Goal: Contribute content: Add original content to the website for others to see

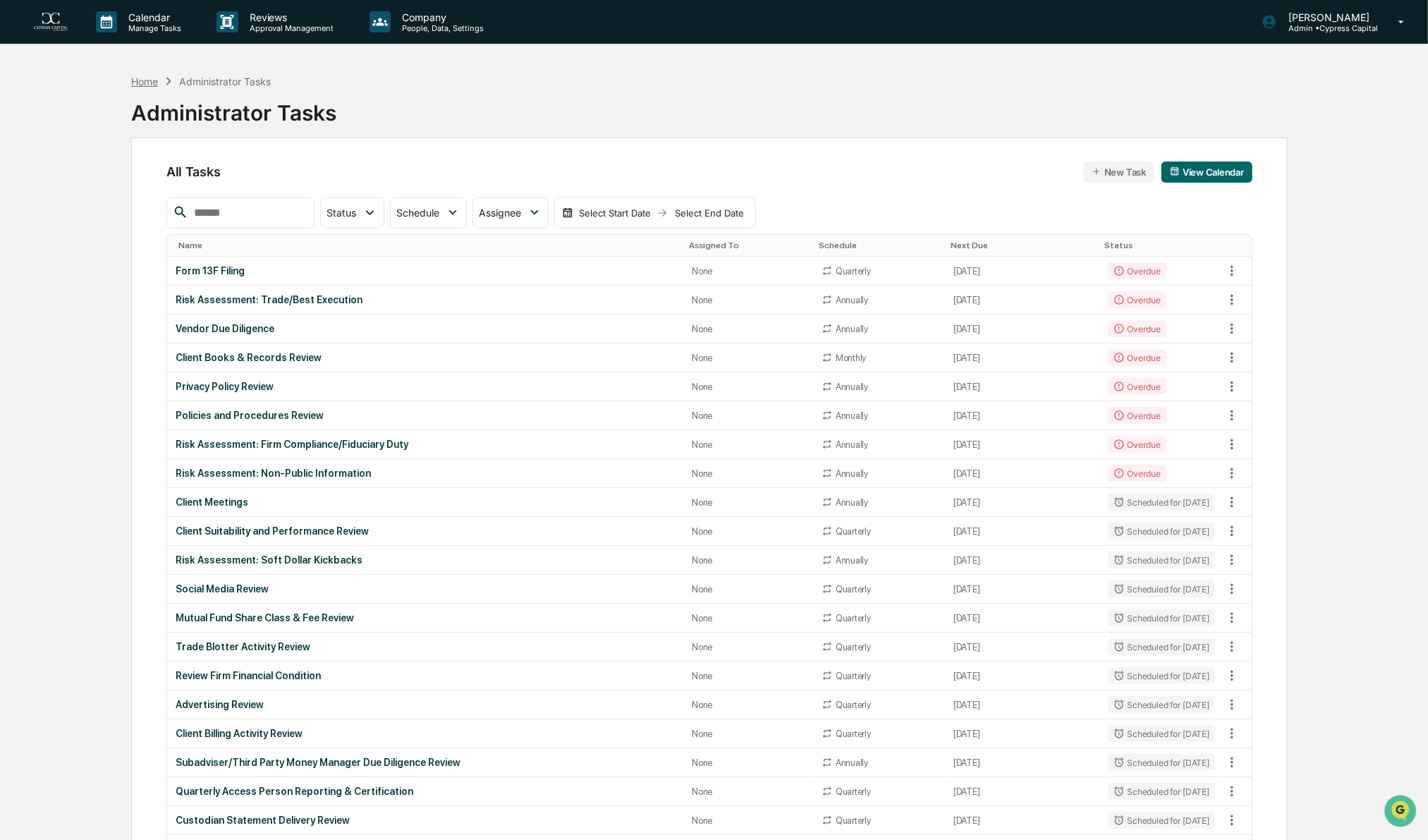
click at [141, 79] on div "Home" at bounding box center [144, 82] width 27 height 12
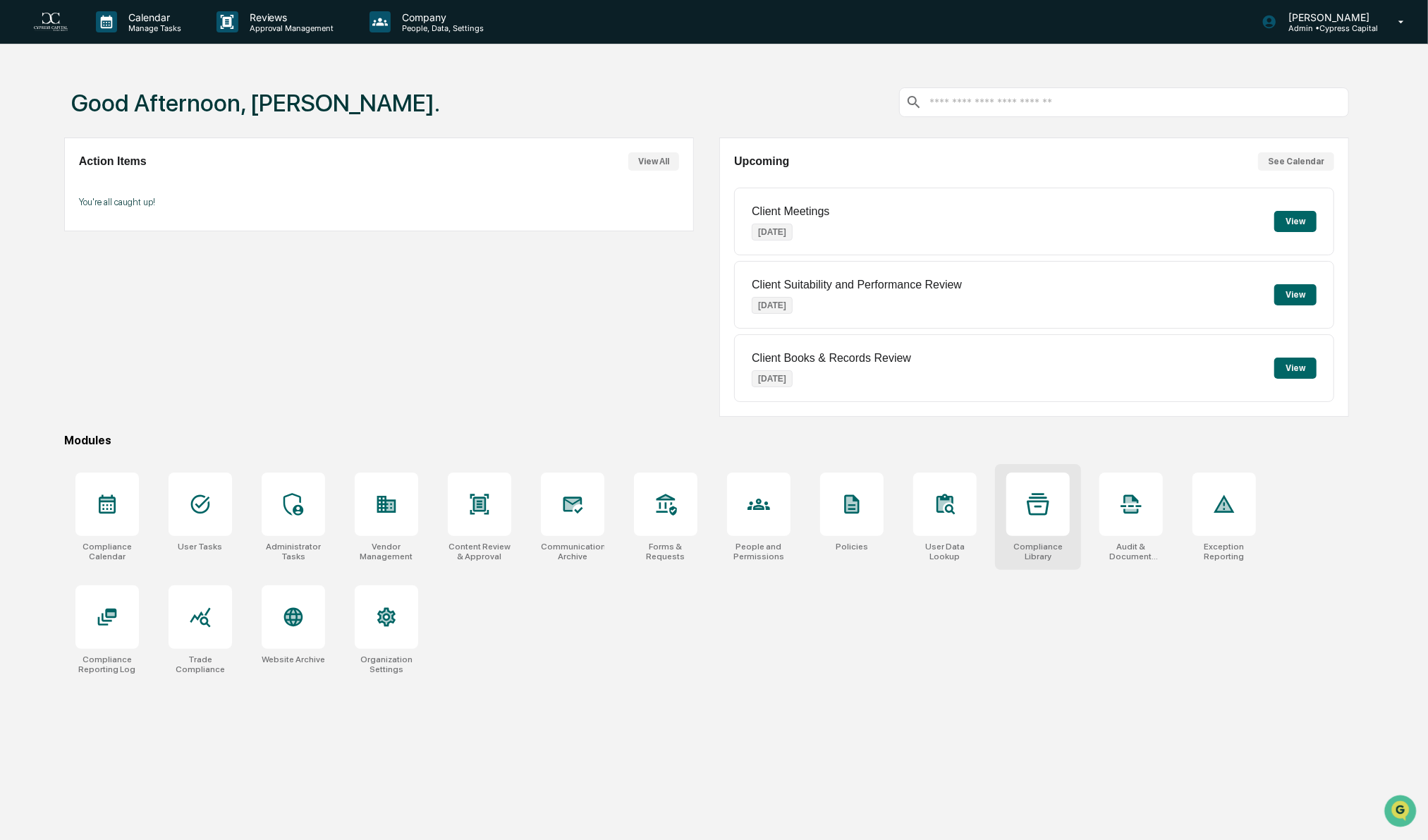
click at [1030, 525] on div at bounding box center [1037, 503] width 64 height 64
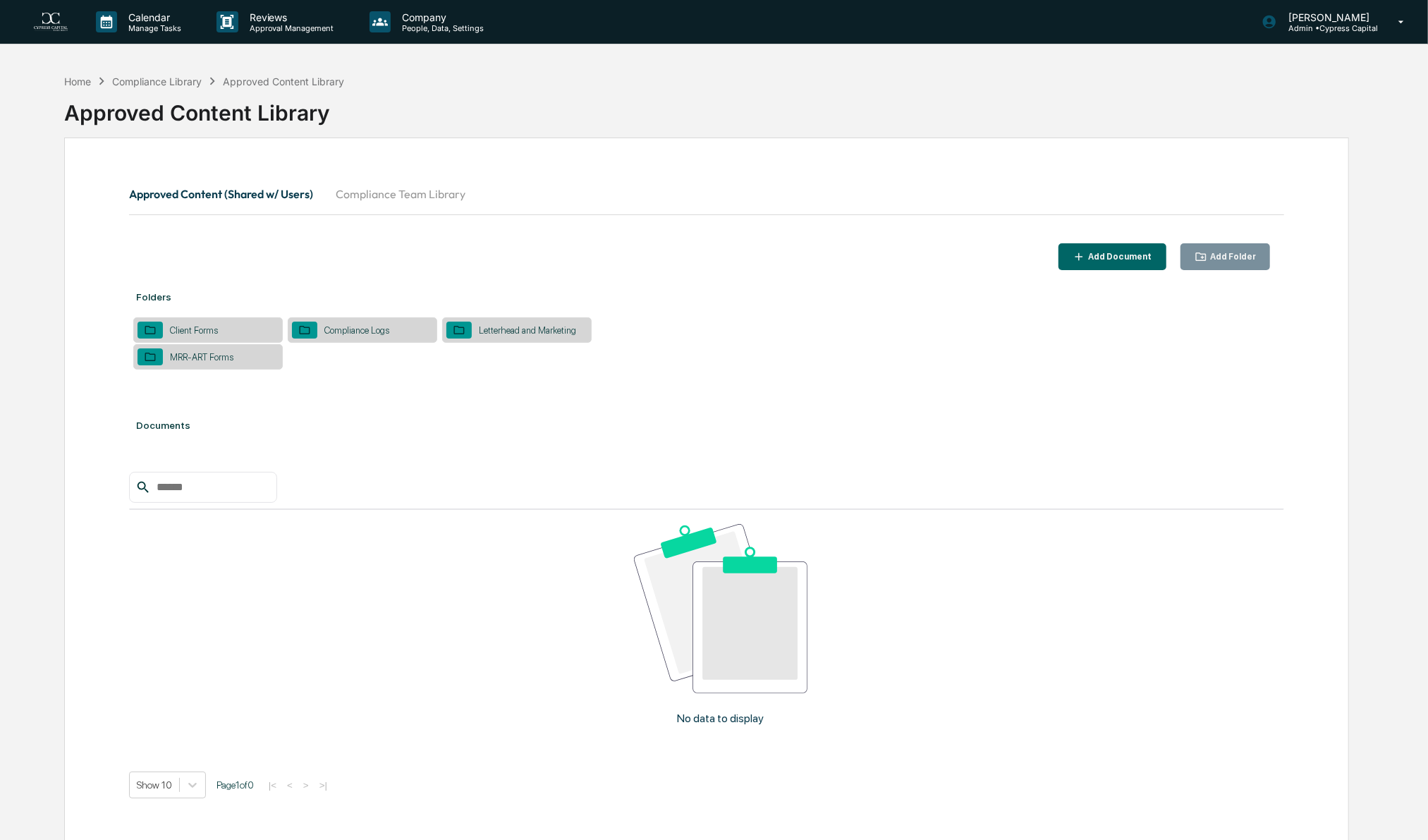
click at [405, 189] on button "Compliance Team Library" at bounding box center [400, 194] width 153 height 34
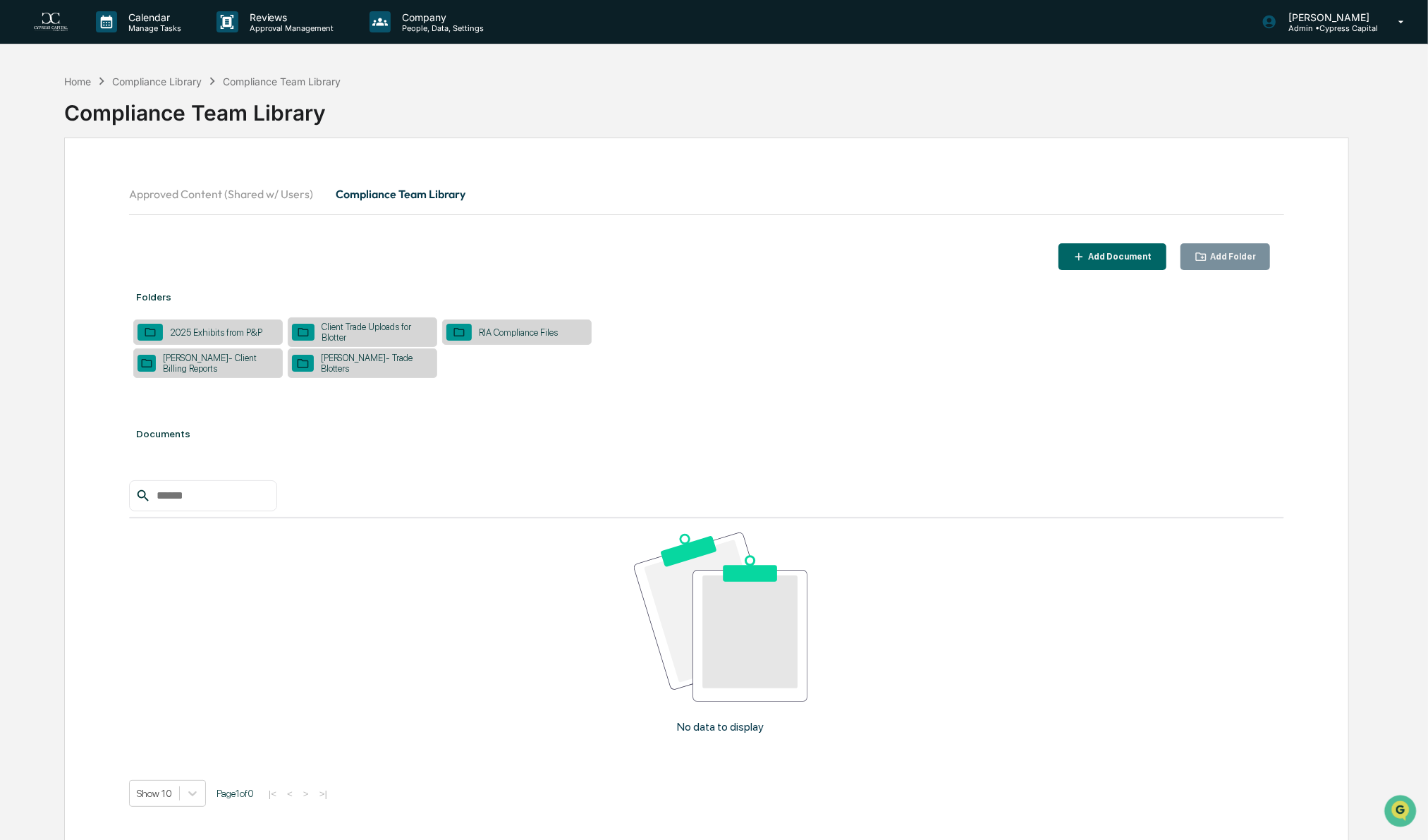
click at [200, 357] on div "[PERSON_NAME]- Client Billing Reports" at bounding box center [216, 363] width 122 height 21
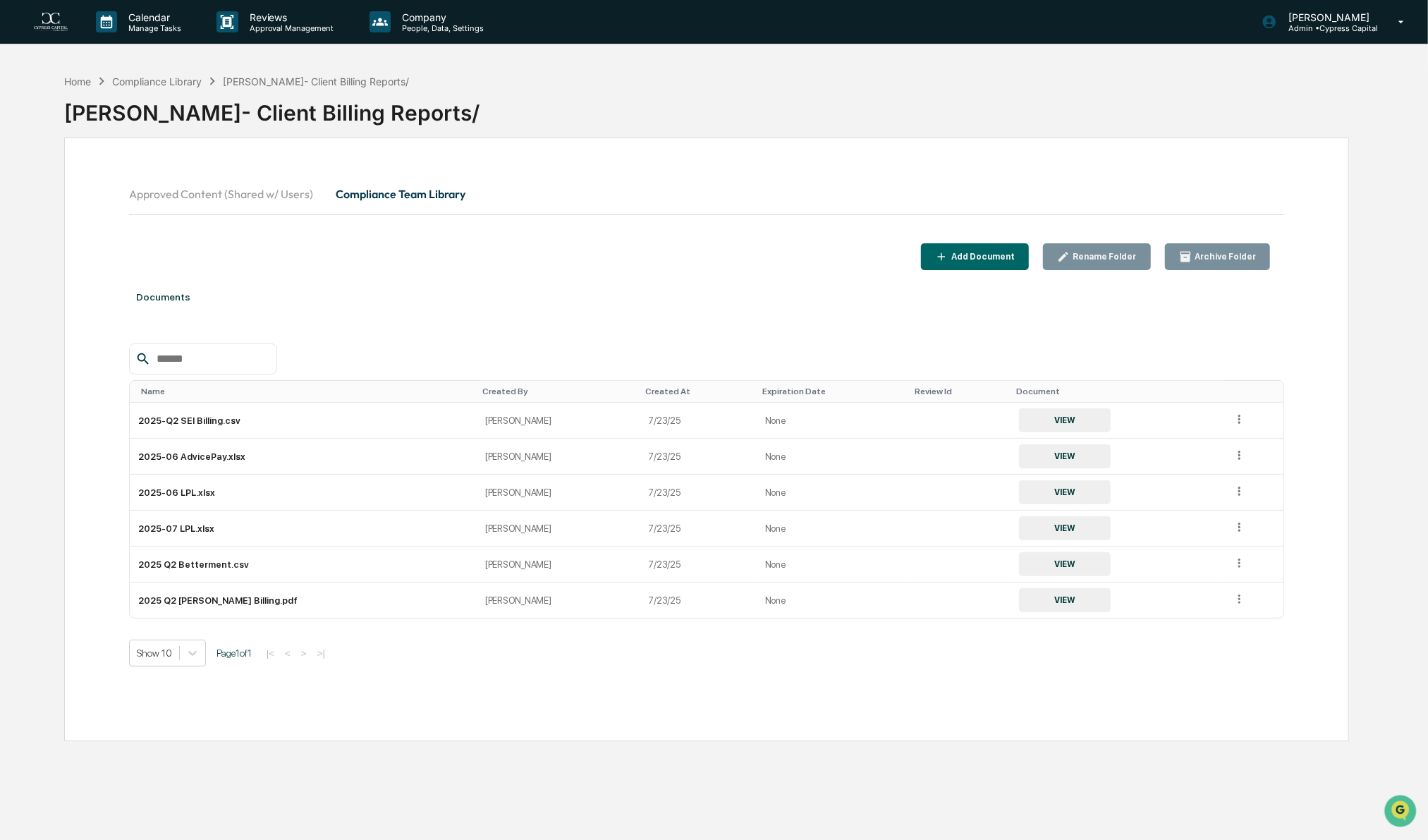
click at [1002, 250] on div "Add Document" at bounding box center [975, 257] width 80 height 13
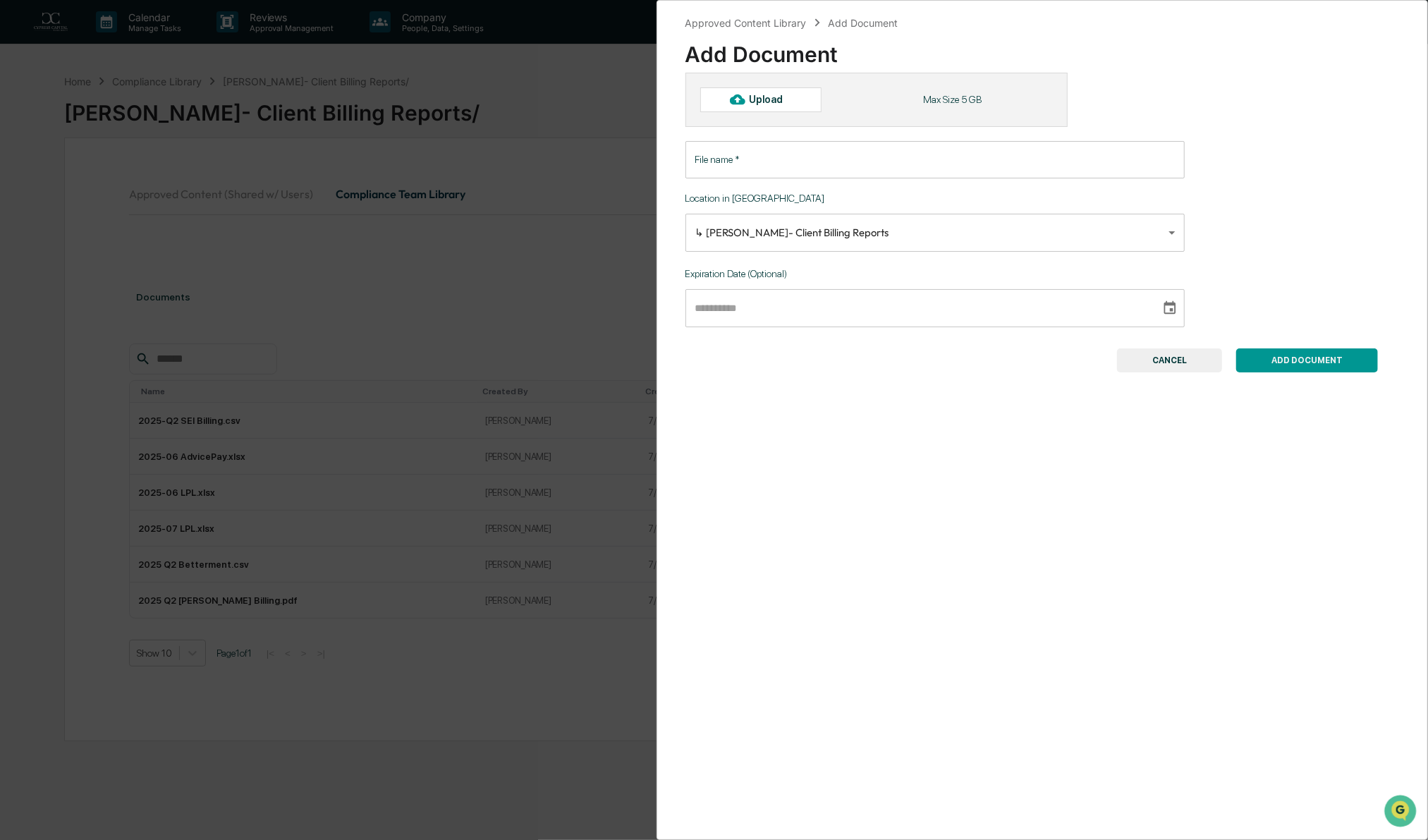
click at [769, 92] on div "Upload" at bounding box center [760, 99] width 121 height 24
click at [942, 442] on div "**********" at bounding box center [1042, 420] width 772 height 840
click at [760, 101] on div "Upload" at bounding box center [772, 100] width 46 height 11
type input "**********"
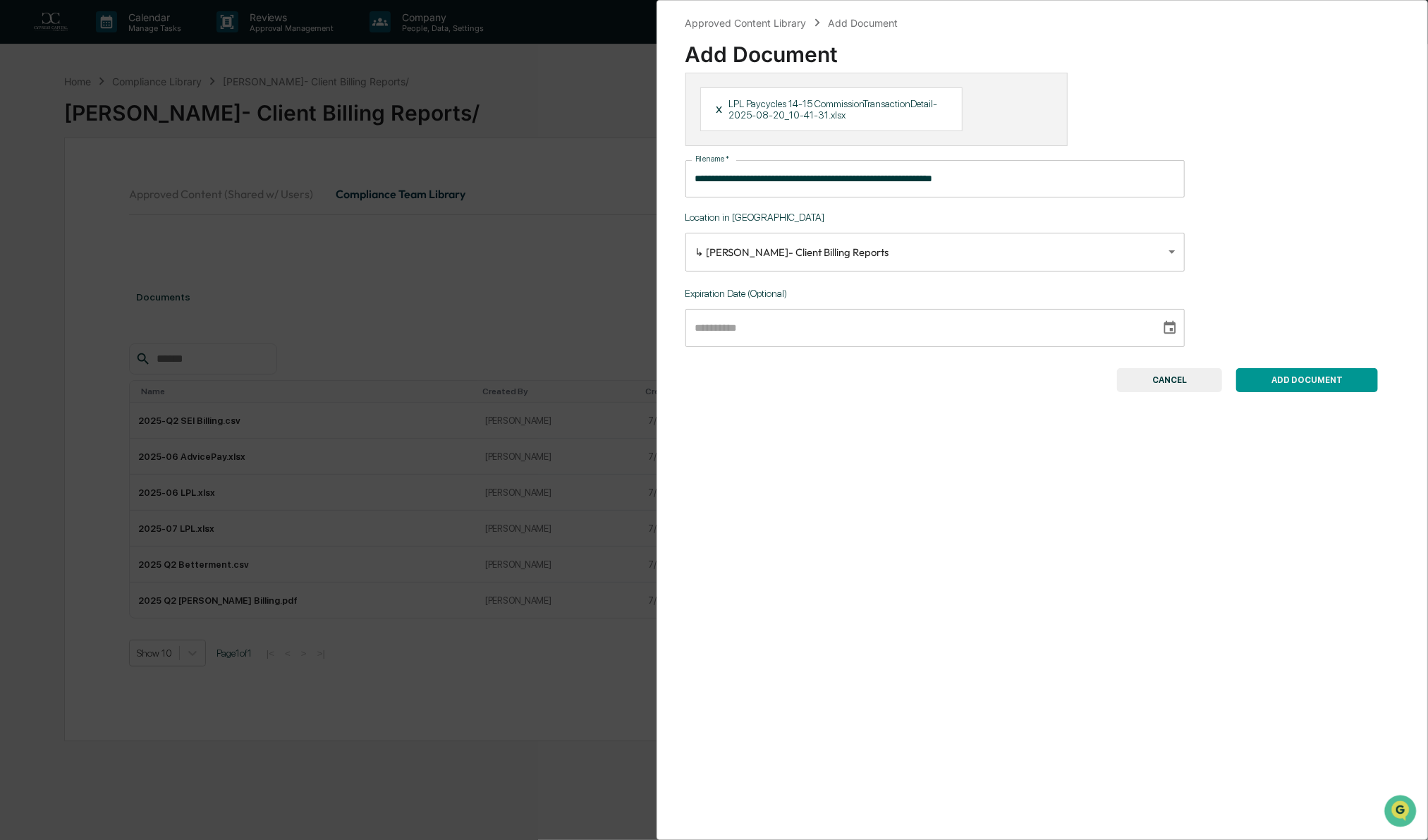
click at [1310, 375] on button "ADD DOCUMENT" at bounding box center [1307, 379] width 141 height 24
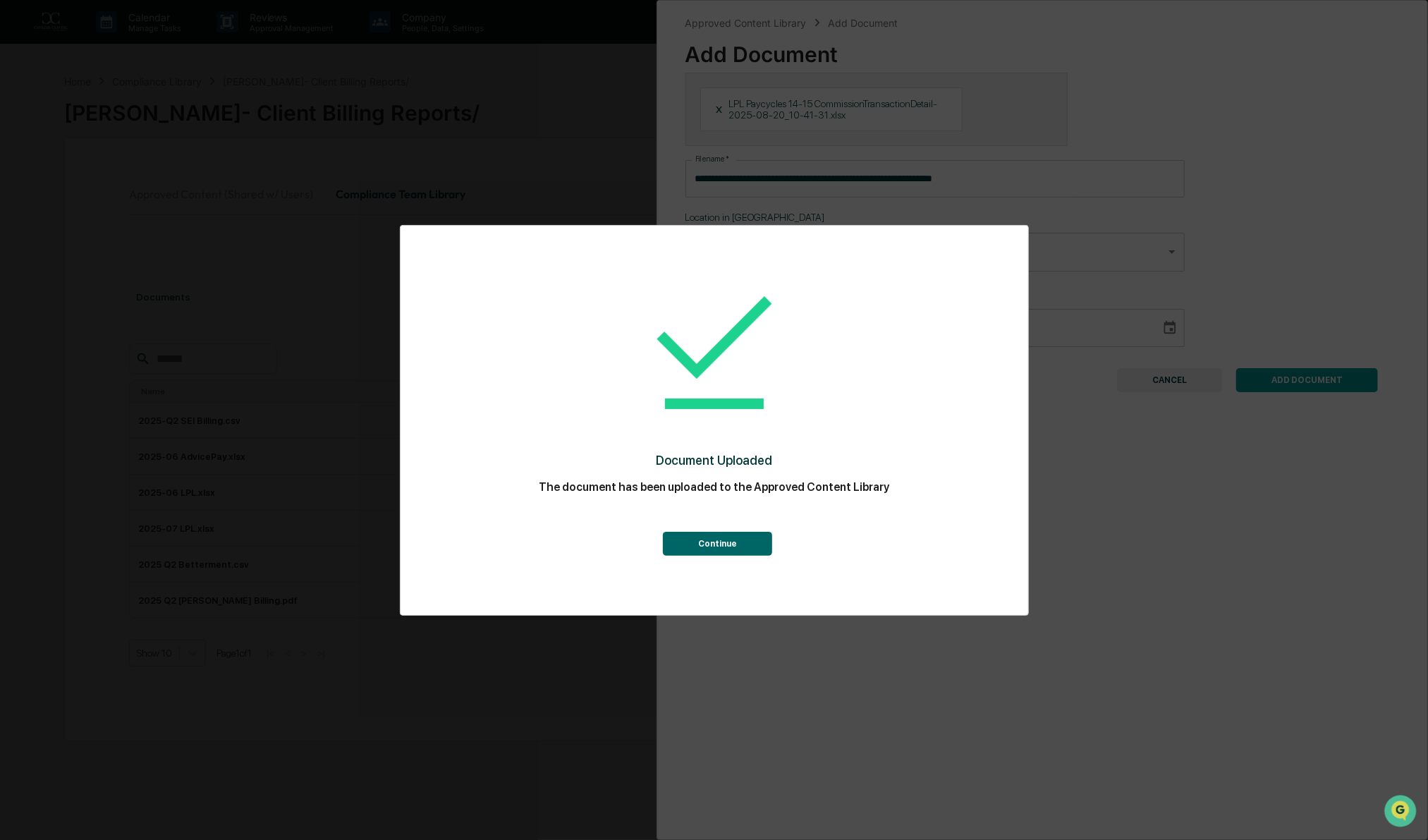
click at [722, 538] on button "Continue" at bounding box center [717, 543] width 109 height 24
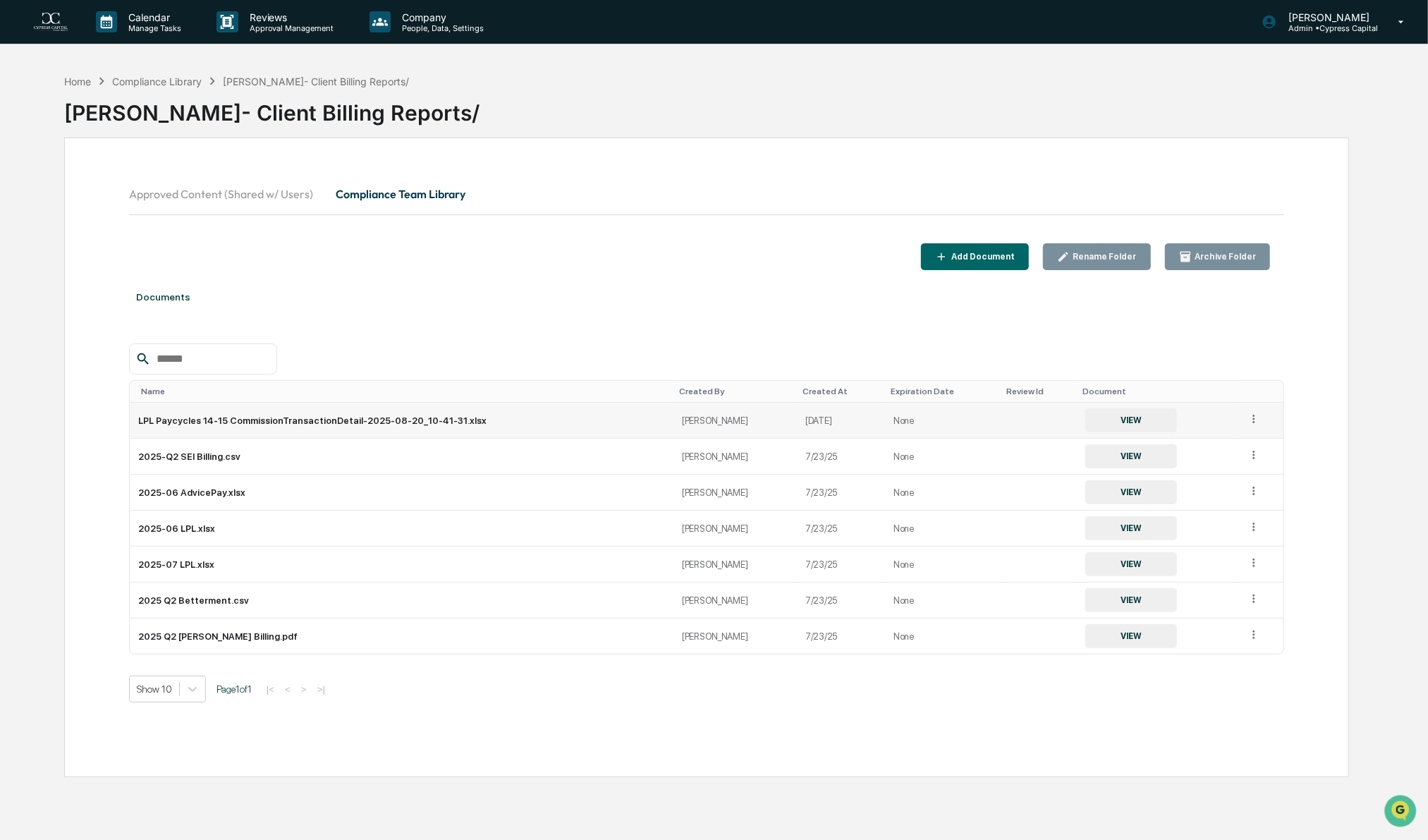
drag, startPoint x: 251, startPoint y: 419, endPoint x: 1253, endPoint y: 424, distance: 1002.0
click at [1253, 424] on icon at bounding box center [1254, 419] width 13 height 13
click at [1226, 464] on div "Rename" at bounding box center [1221, 462] width 79 height 23
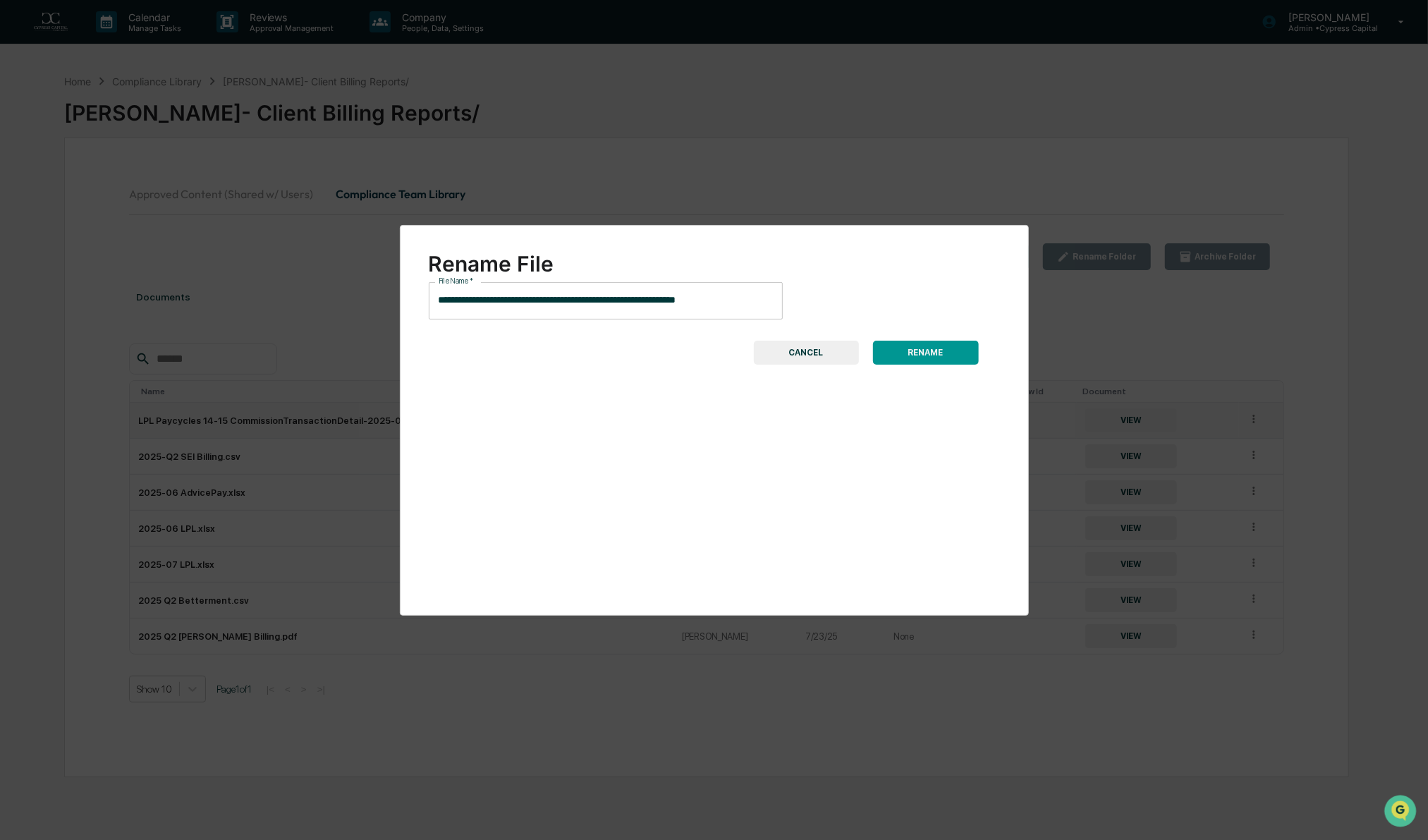
click at [439, 300] on input "**********" at bounding box center [605, 300] width 354 height 37
drag, startPoint x: 684, startPoint y: 301, endPoint x: 880, endPoint y: 301, distance: 196.0
click at [880, 301] on div "**********" at bounding box center [714, 300] width 571 height 37
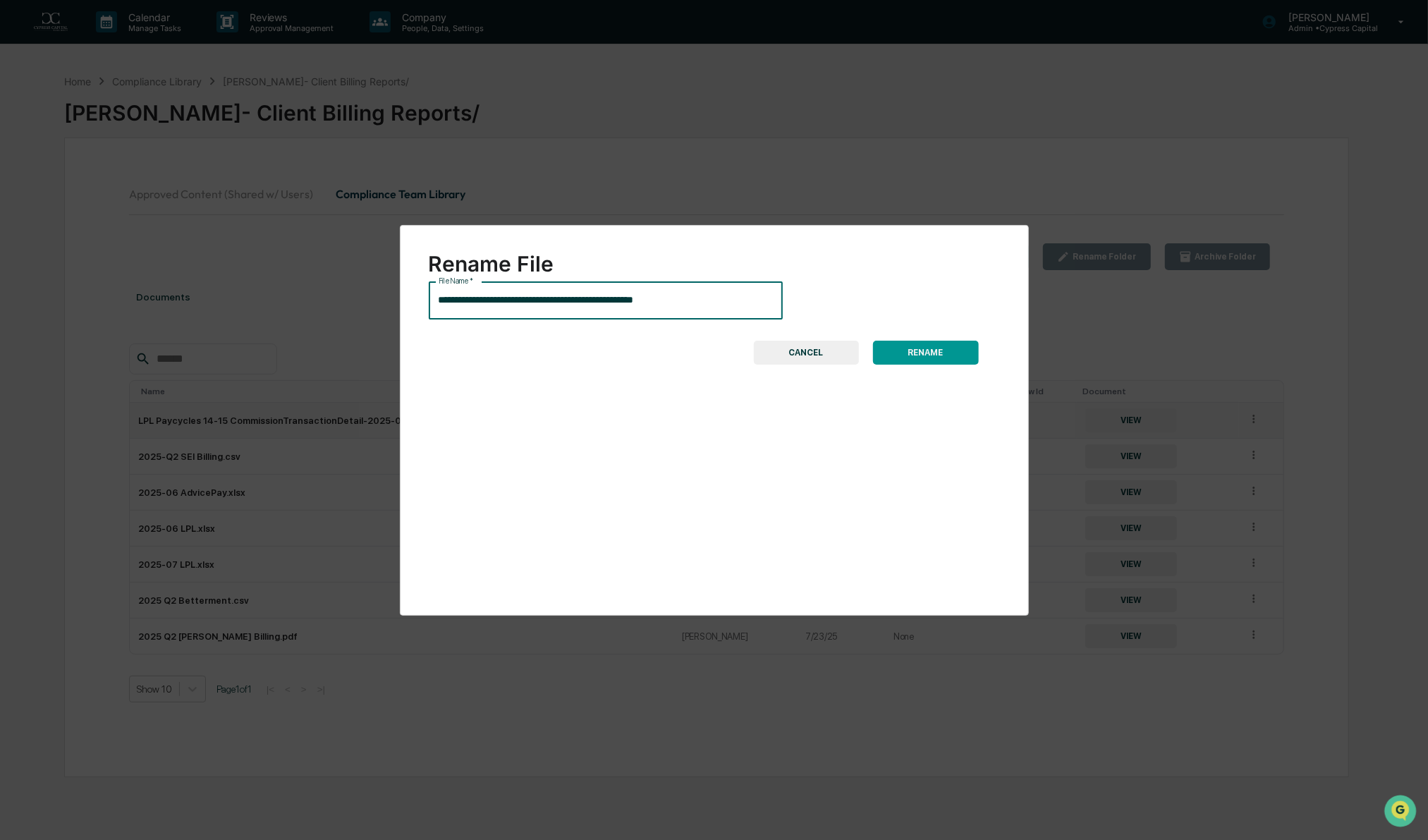
type input "**********"
click at [940, 352] on button "RENAME" at bounding box center [926, 352] width 106 height 24
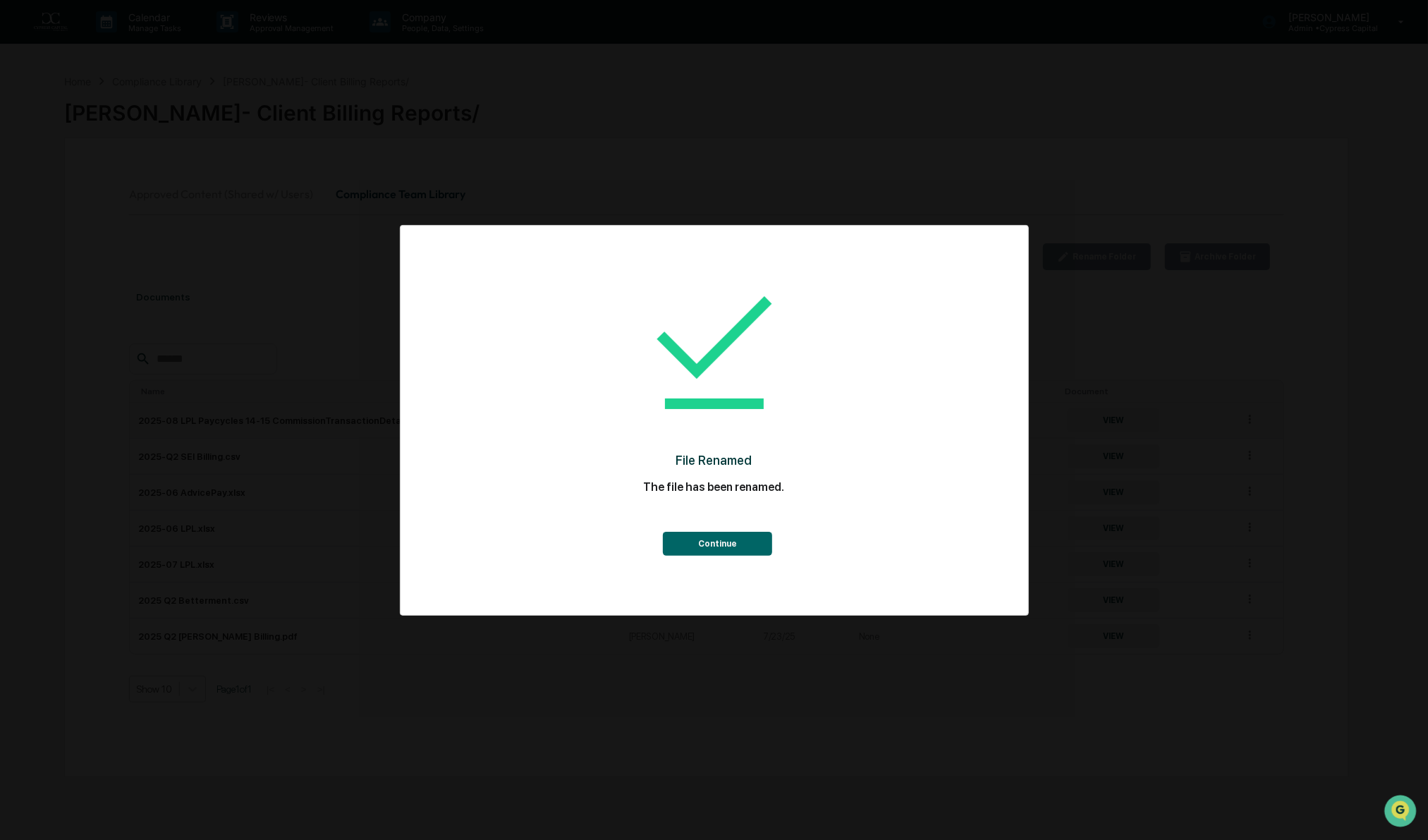
click at [723, 540] on button "Continue" at bounding box center [717, 543] width 109 height 24
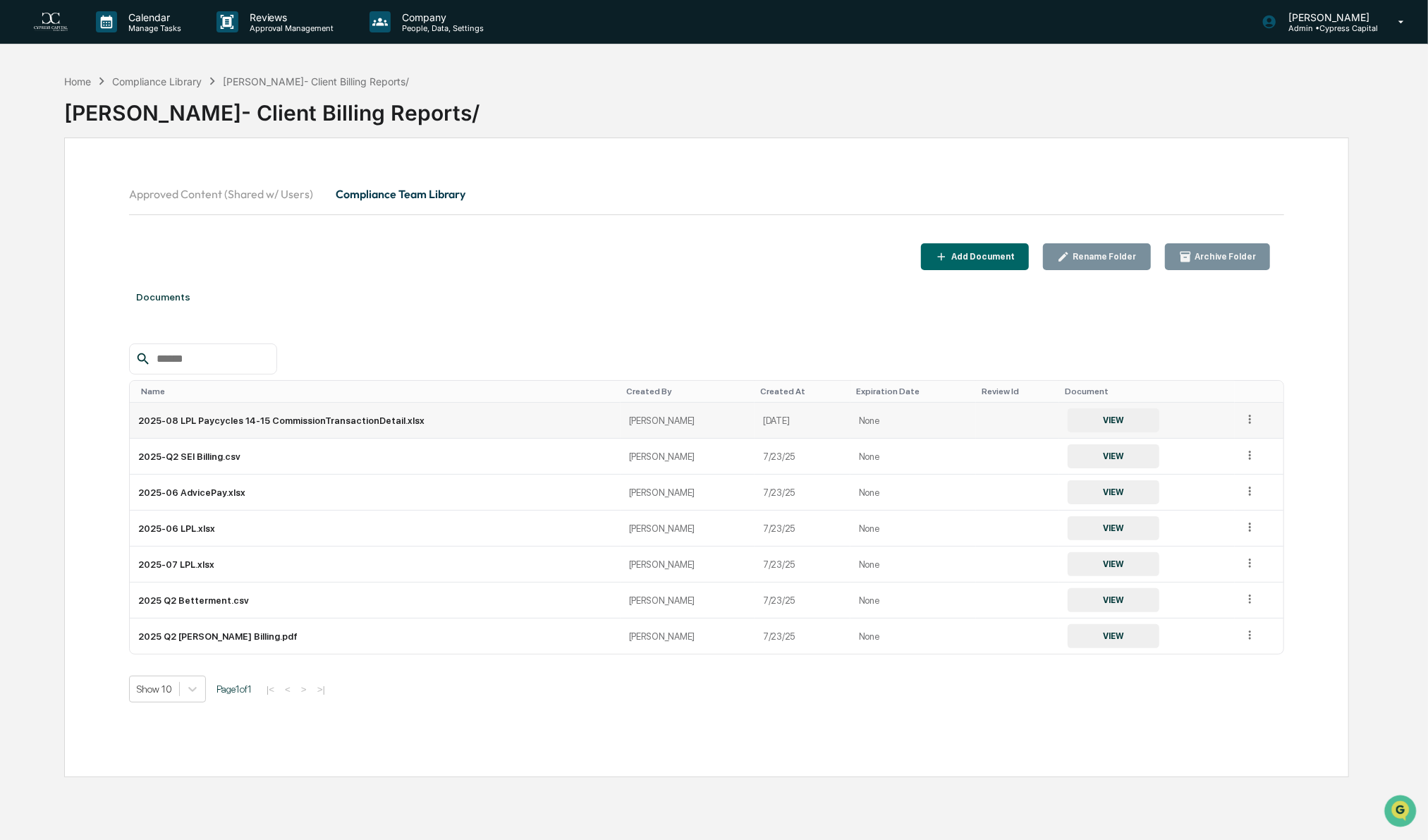
click at [948, 254] on icon "button" at bounding box center [942, 257] width 13 height 13
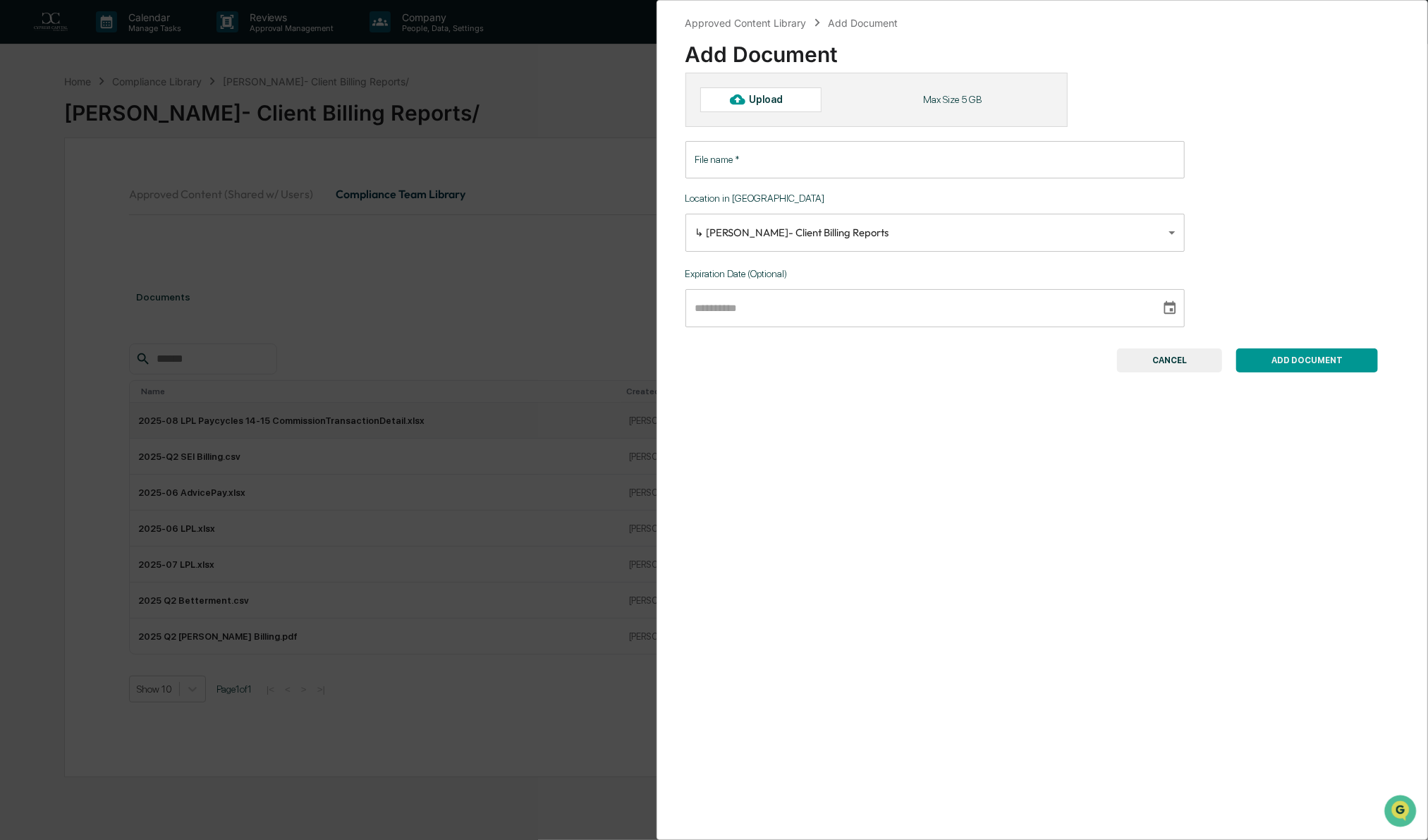
click at [760, 100] on div "Upload" at bounding box center [772, 100] width 46 height 11
type input "**********"
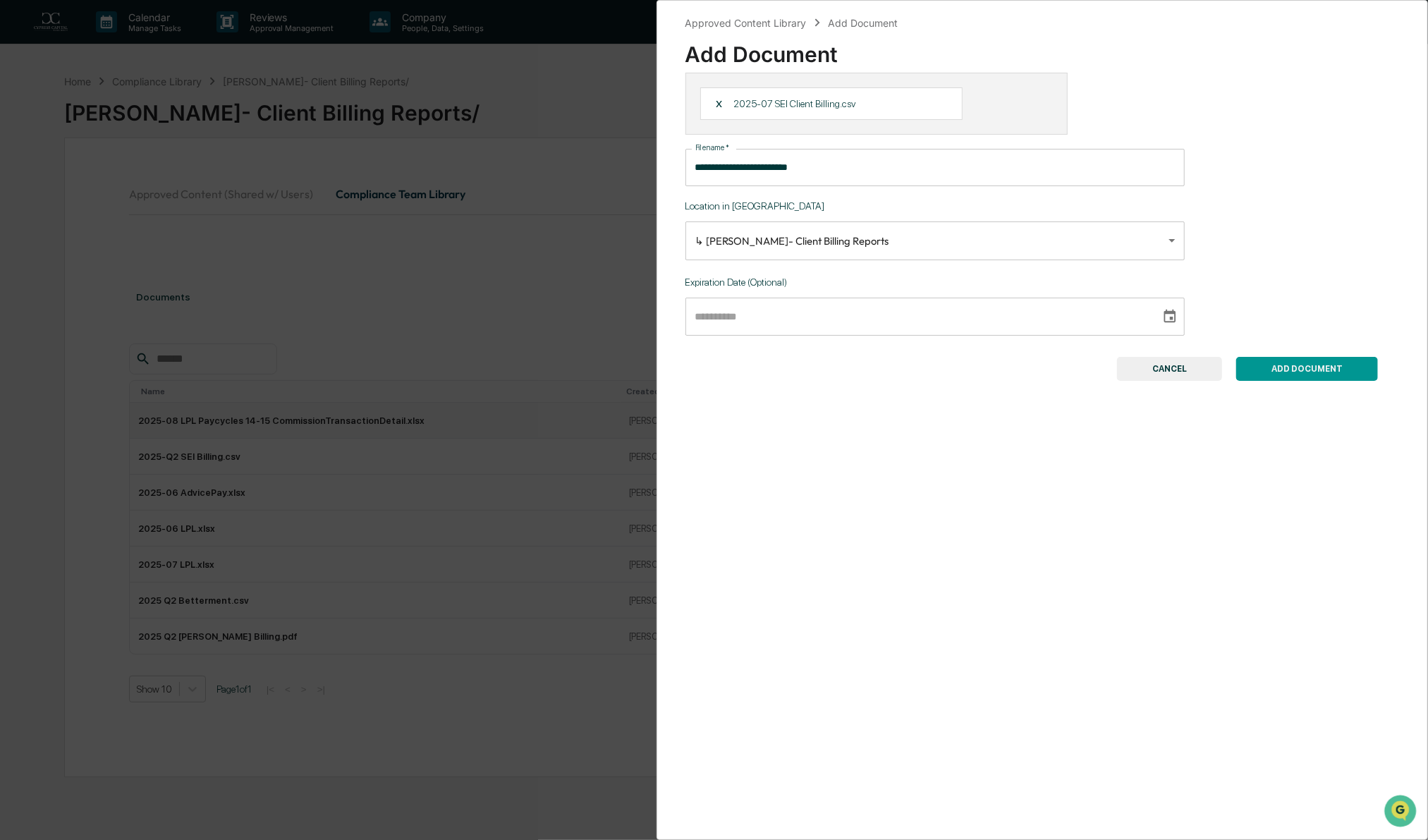
click at [1317, 370] on button "ADD DOCUMENT" at bounding box center [1307, 368] width 141 height 24
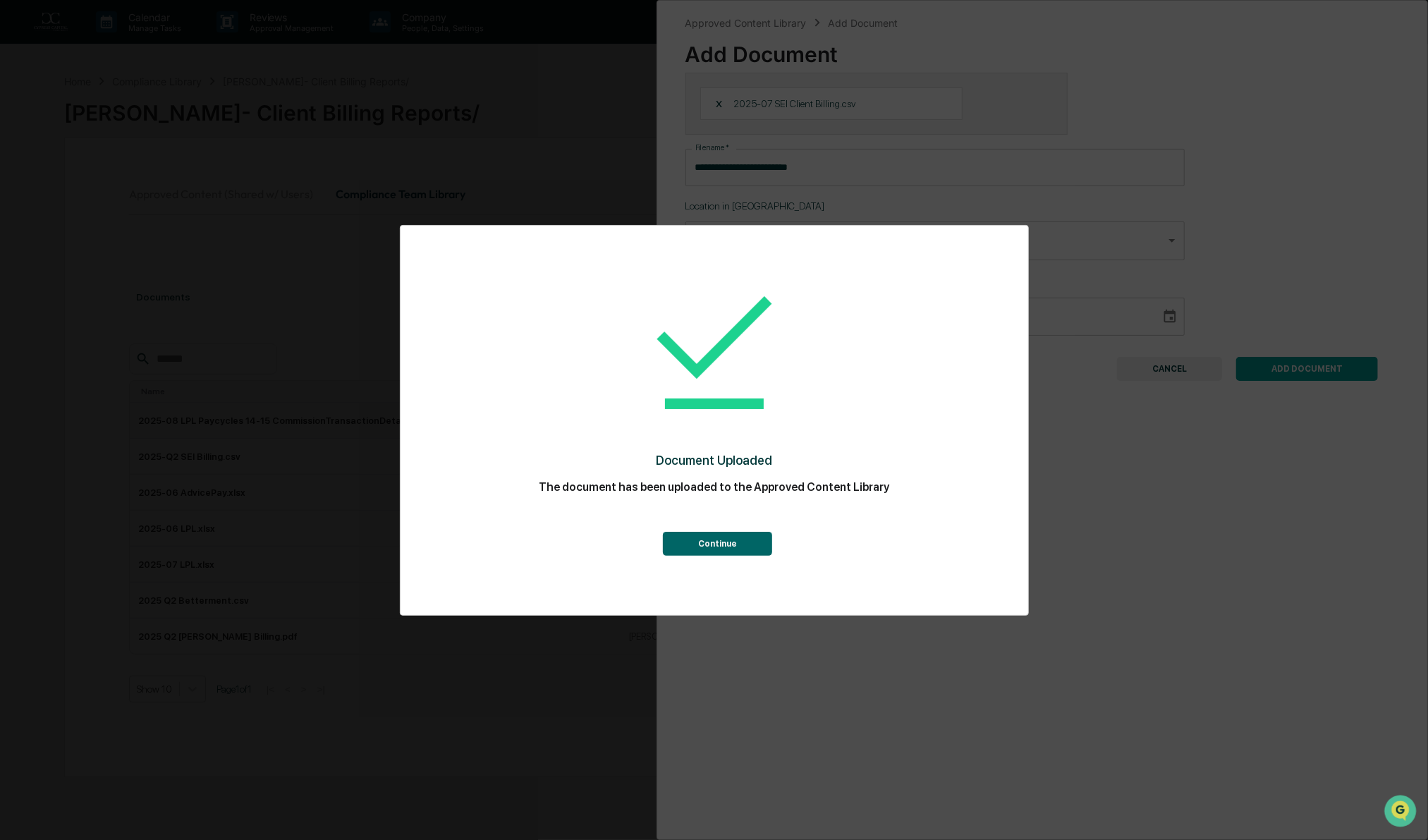
click at [707, 535] on button "Continue" at bounding box center [717, 543] width 109 height 24
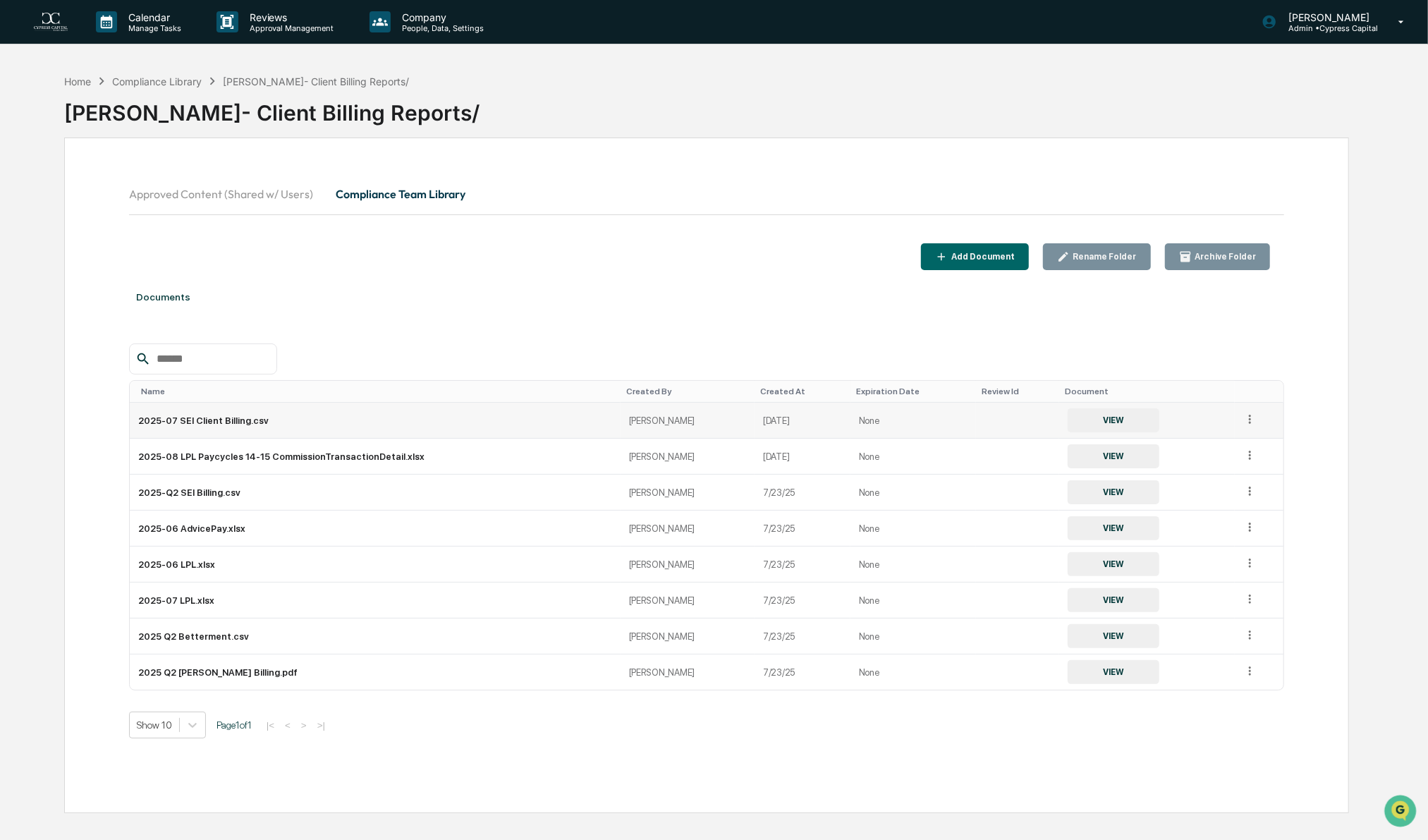
click at [1008, 257] on div "Add Document" at bounding box center [981, 256] width 66 height 9
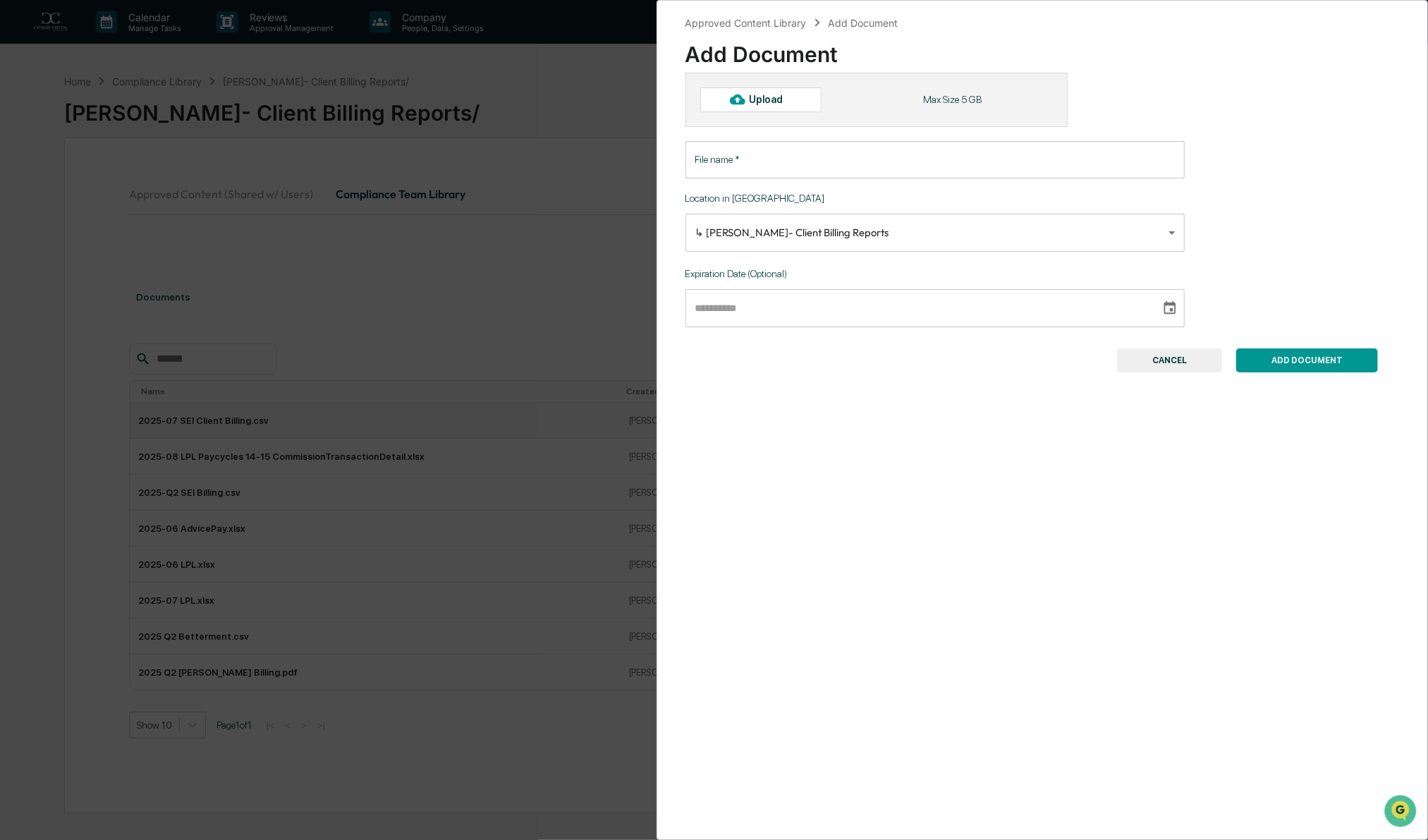
click at [741, 158] on input "File name   *" at bounding box center [935, 159] width 500 height 37
click at [746, 100] on div at bounding box center [738, 100] width 23 height 23
click at [785, 98] on div "Upload" at bounding box center [772, 100] width 46 height 11
type input "**********"
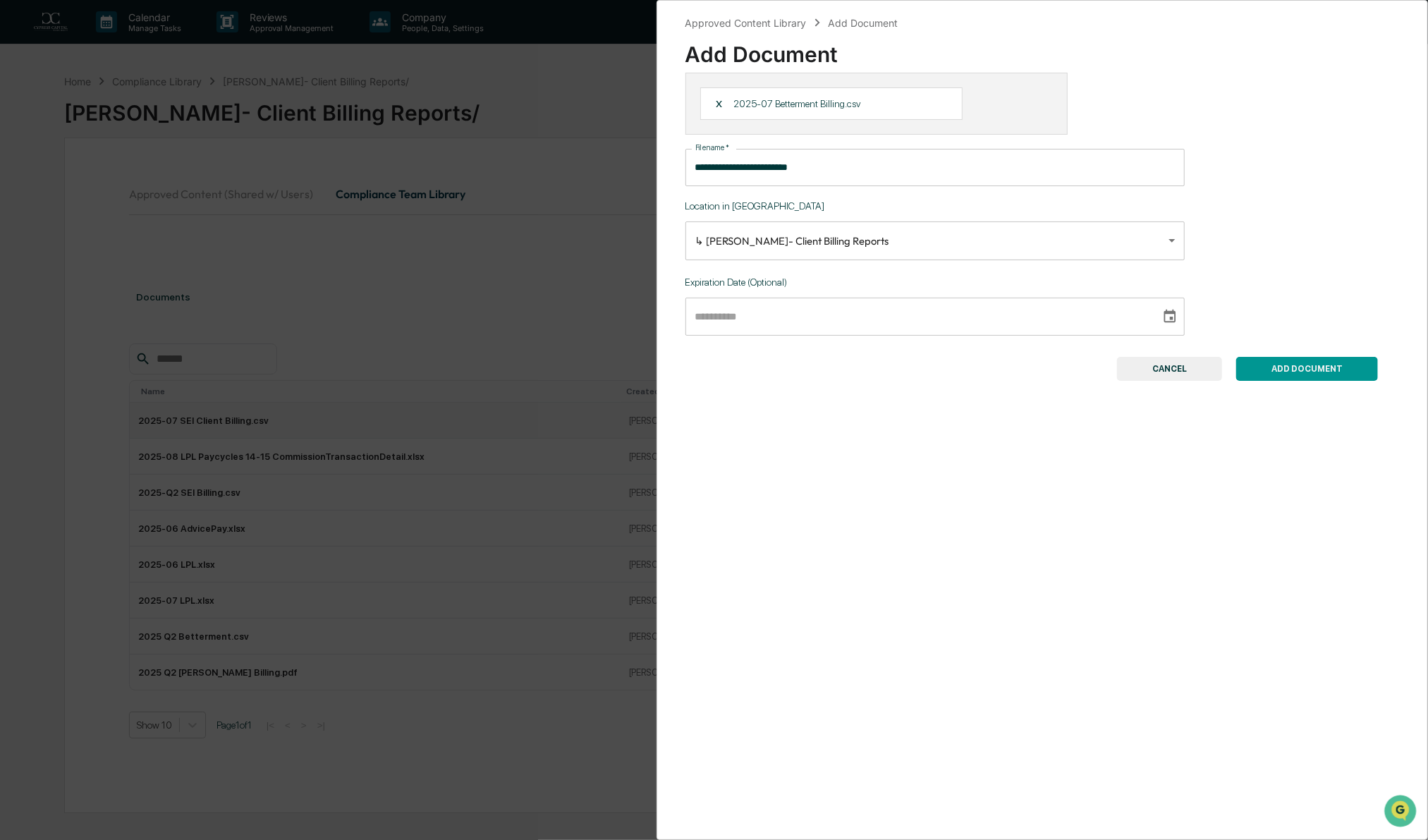
click at [1288, 370] on button "ADD DOCUMENT" at bounding box center [1307, 368] width 141 height 24
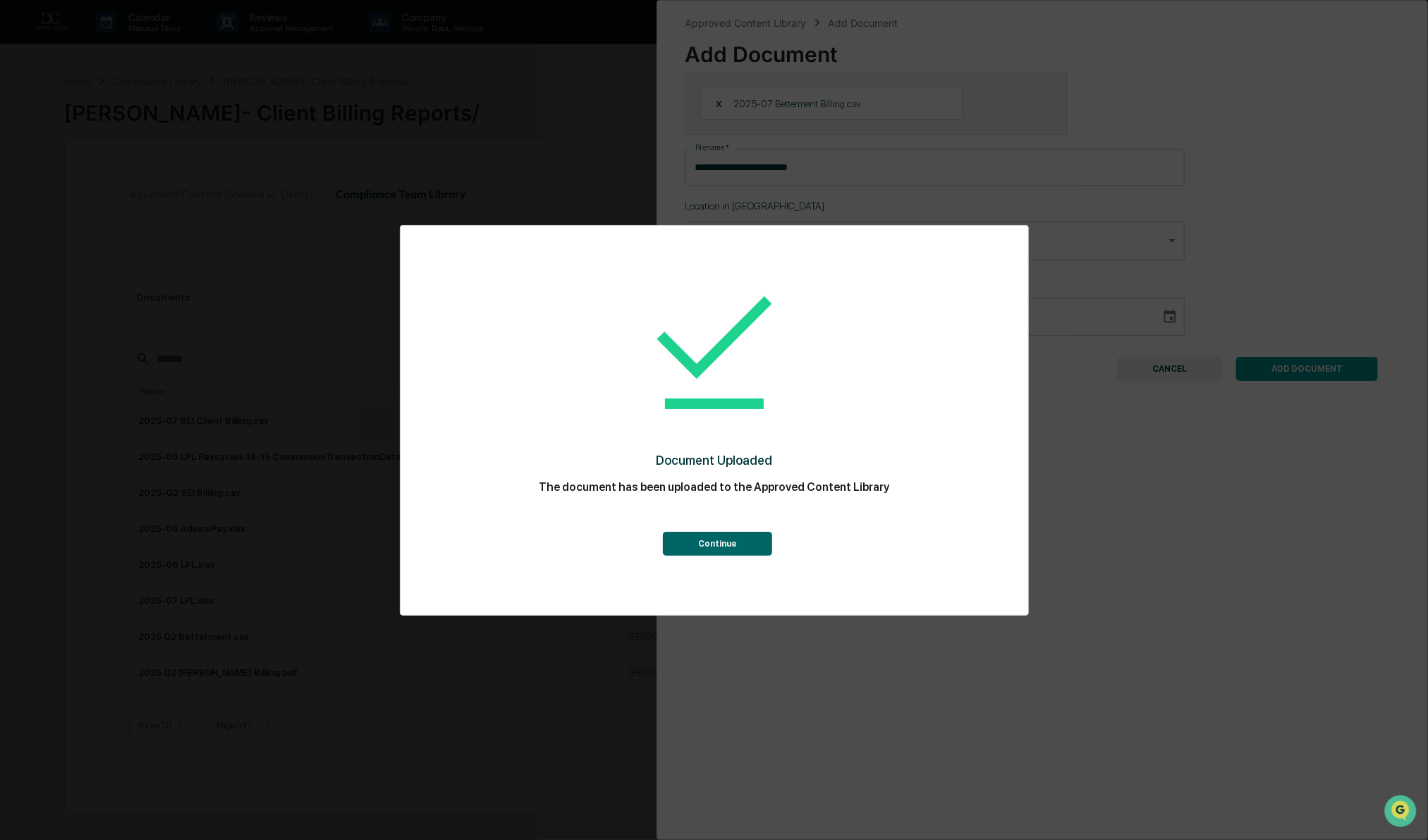
click at [711, 552] on button "Continue" at bounding box center [717, 543] width 109 height 24
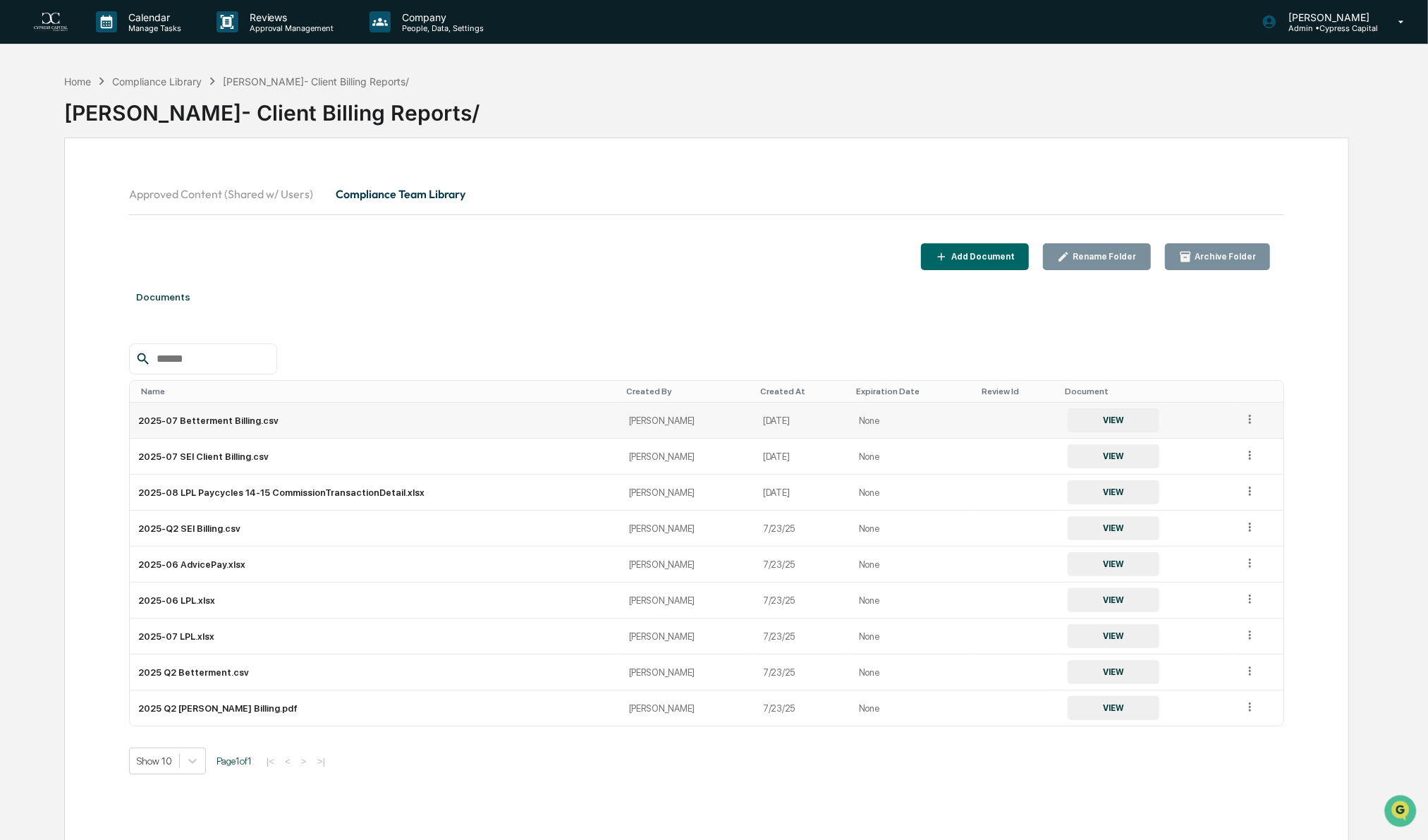
click at [1027, 256] on button "Add Document" at bounding box center [975, 257] width 108 height 27
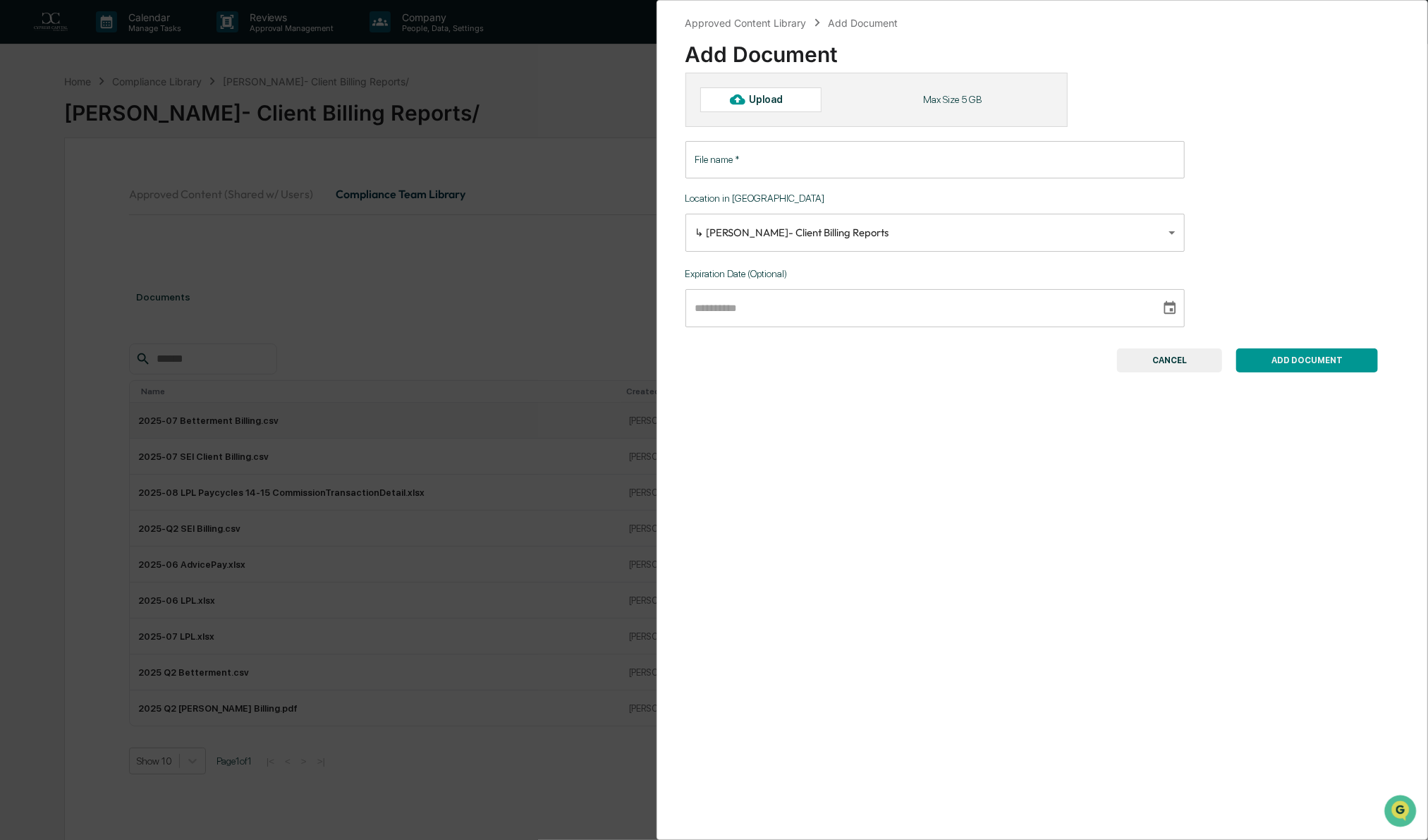
click at [763, 95] on div "Upload" at bounding box center [772, 100] width 46 height 11
type input "**********"
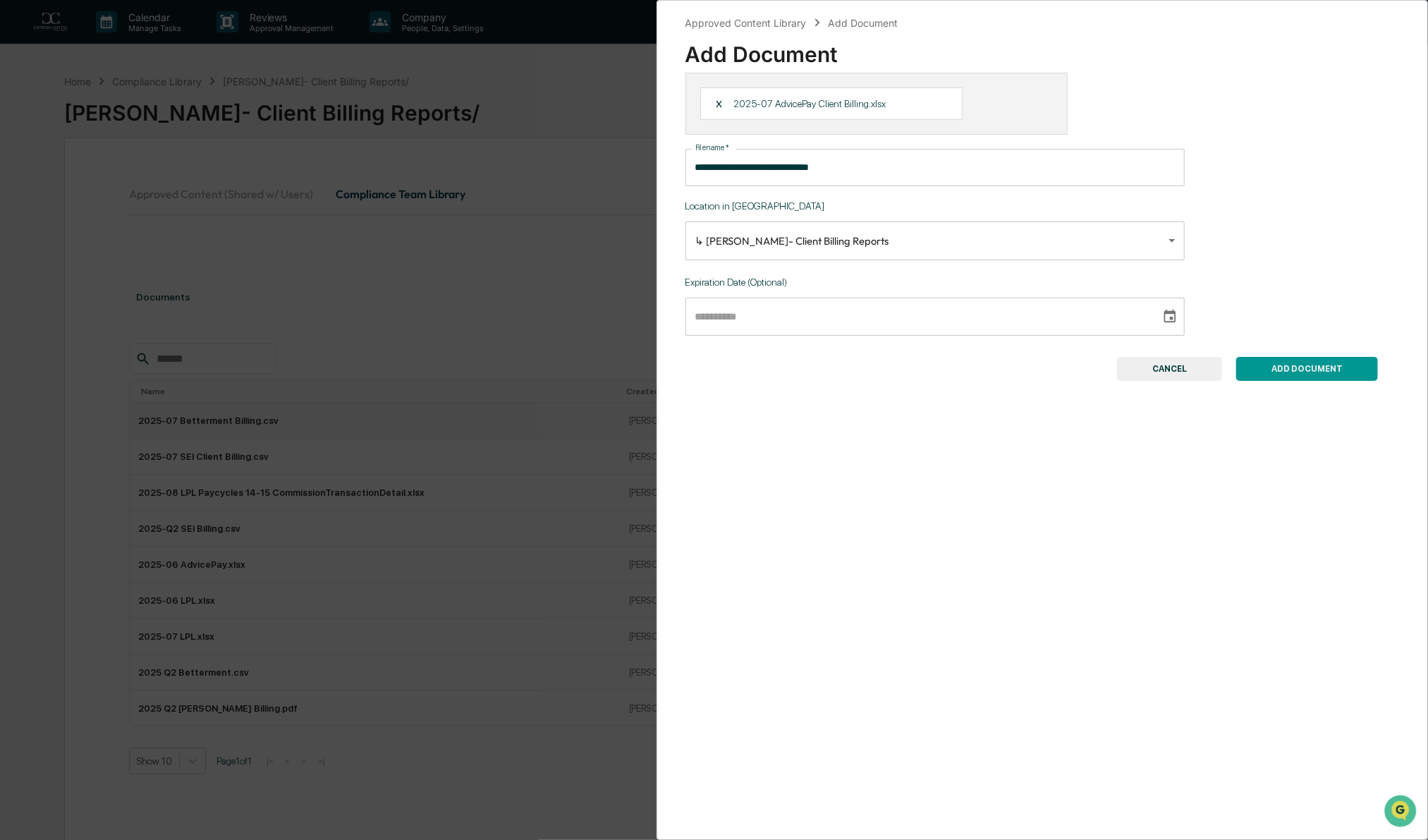
click at [1269, 371] on button "ADD DOCUMENT" at bounding box center [1307, 368] width 141 height 24
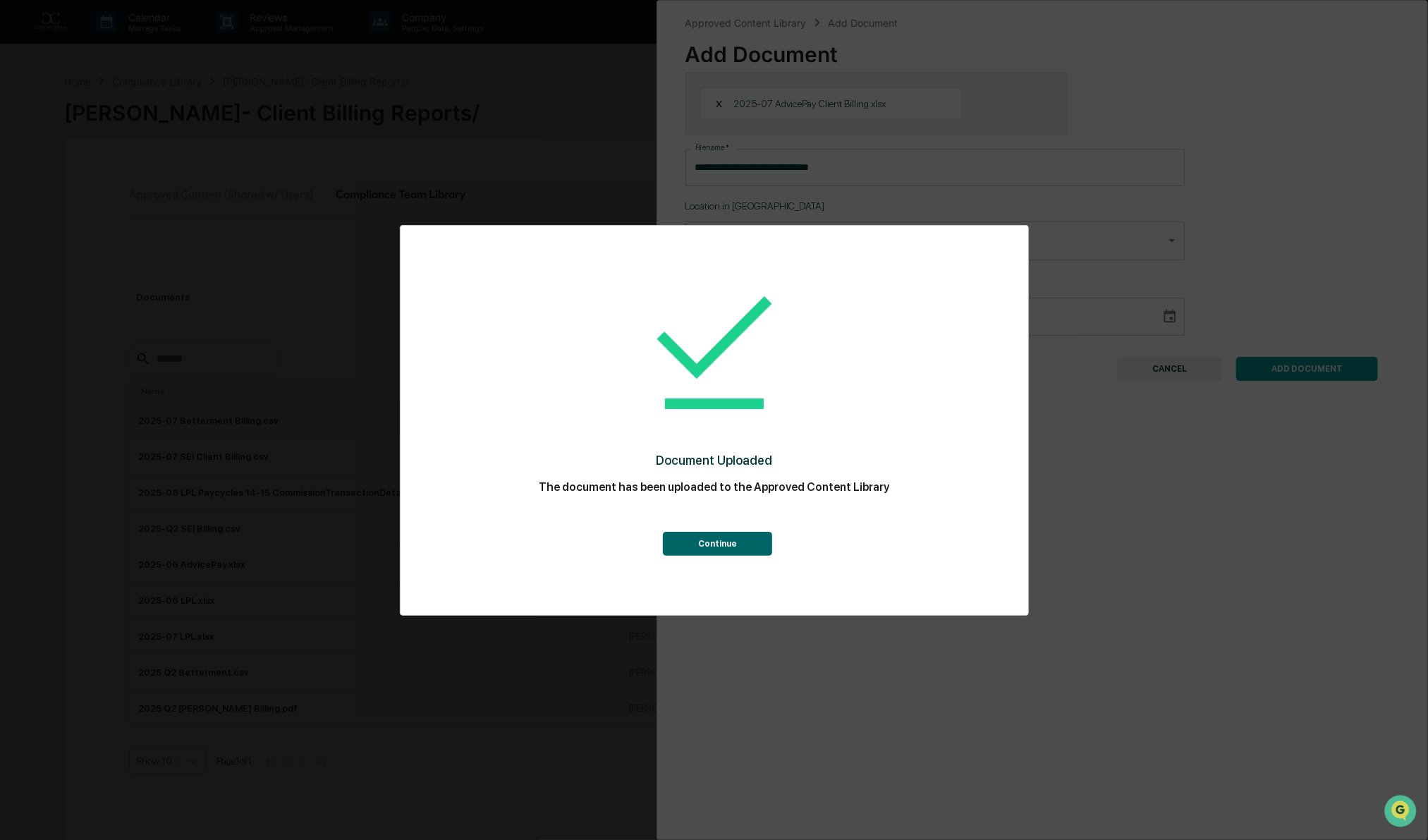
click at [700, 543] on button "Continue" at bounding box center [717, 543] width 109 height 24
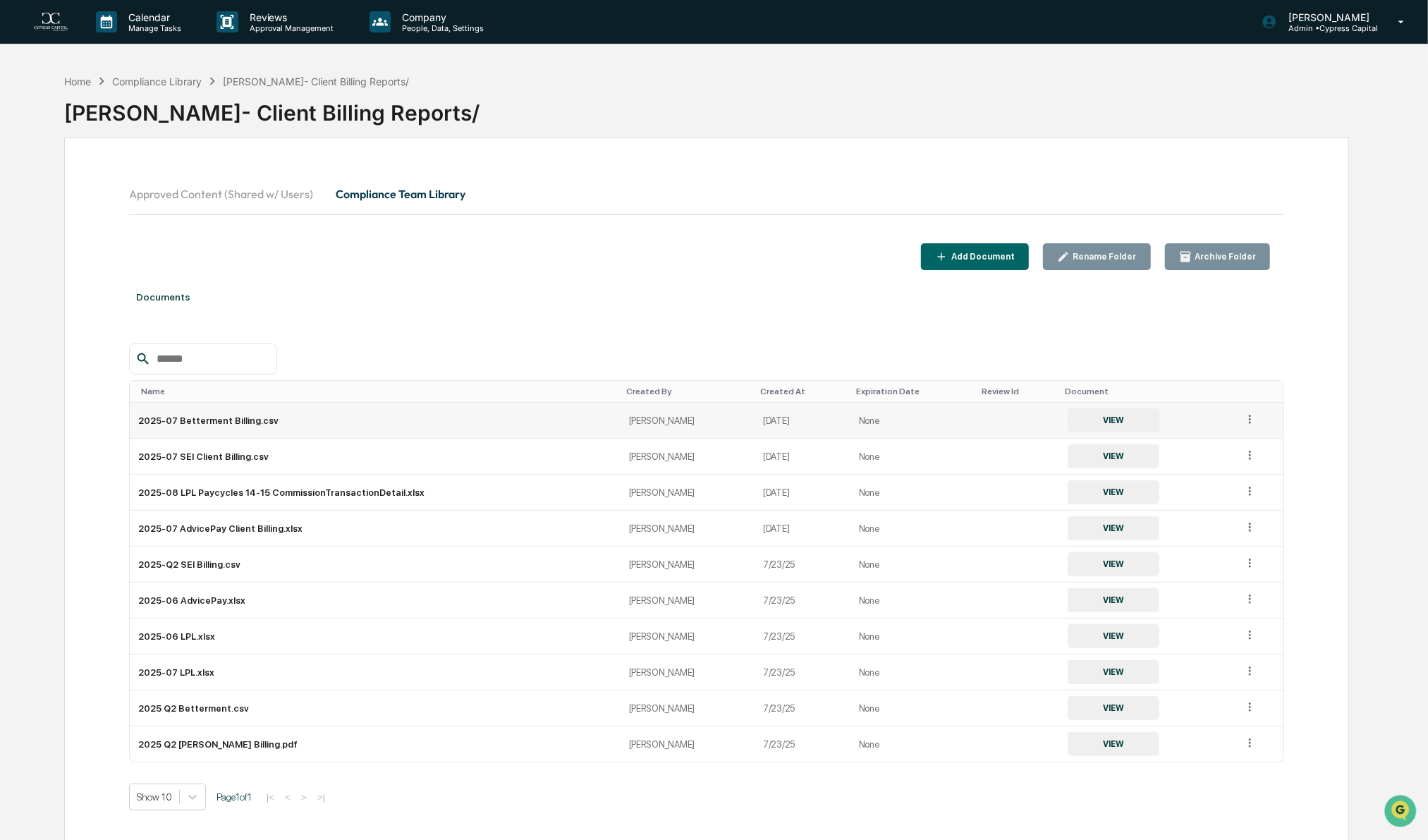
click at [345, 273] on div "Approved Content (Shared w/ Users) Compliance Team Library Add Document Rename …" at bounding box center [707, 511] width 1286 height 747
click at [1248, 349] on div at bounding box center [706, 358] width 1155 height 31
click at [72, 80] on div "Home" at bounding box center [78, 82] width 27 height 12
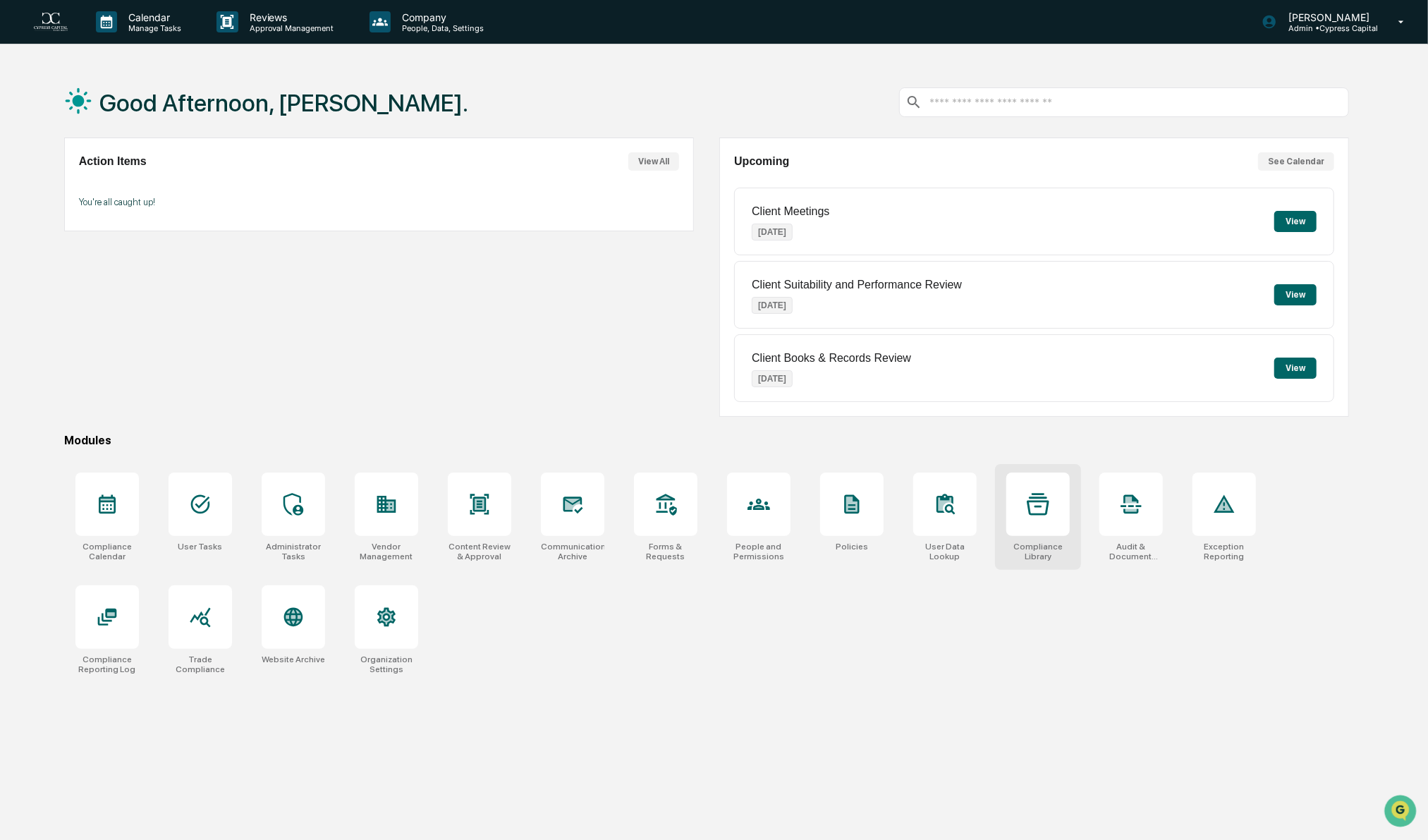
click at [1024, 513] on div at bounding box center [1037, 503] width 64 height 64
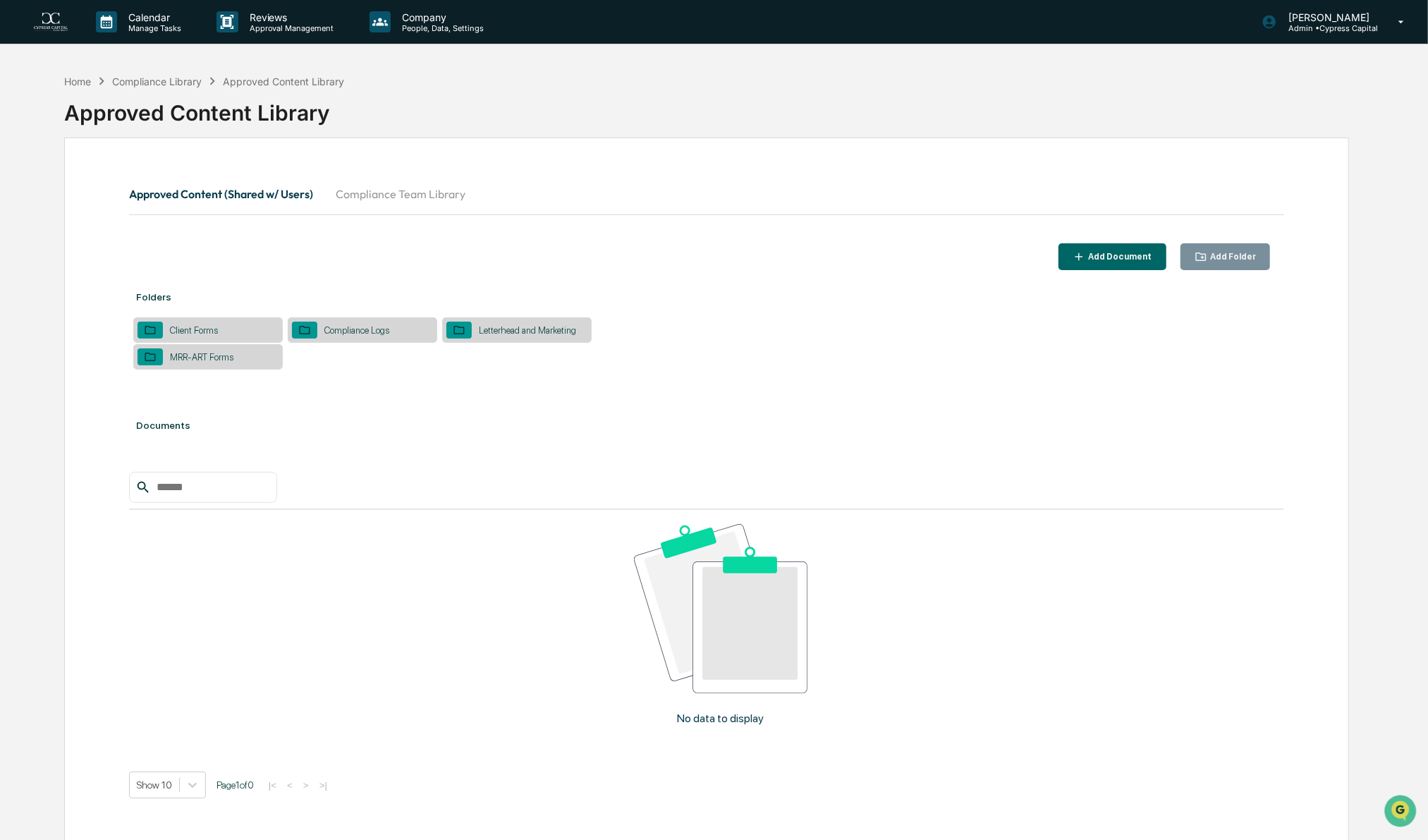
click at [203, 333] on div "Client Forms" at bounding box center [193, 330] width 62 height 10
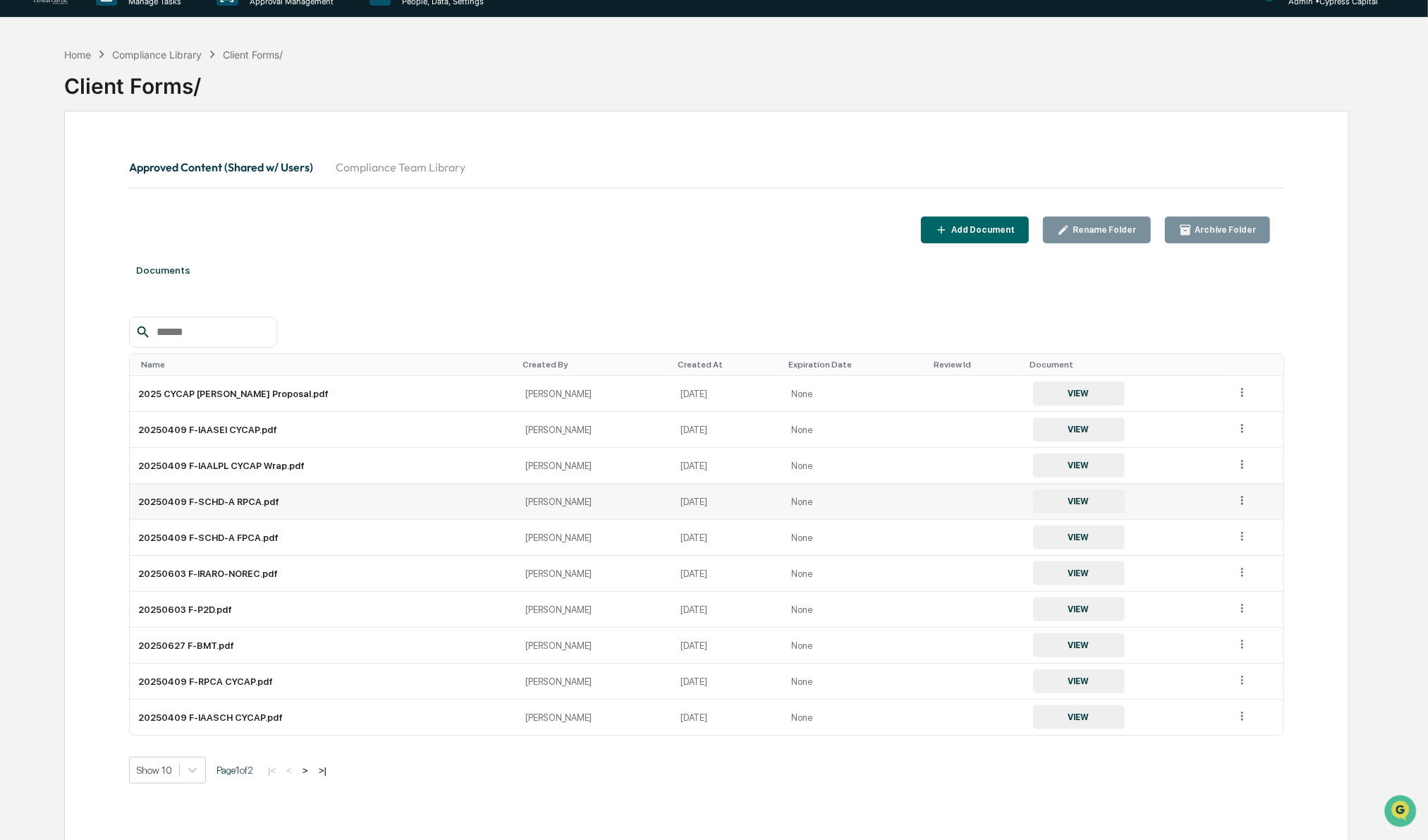
scroll to position [66, 0]
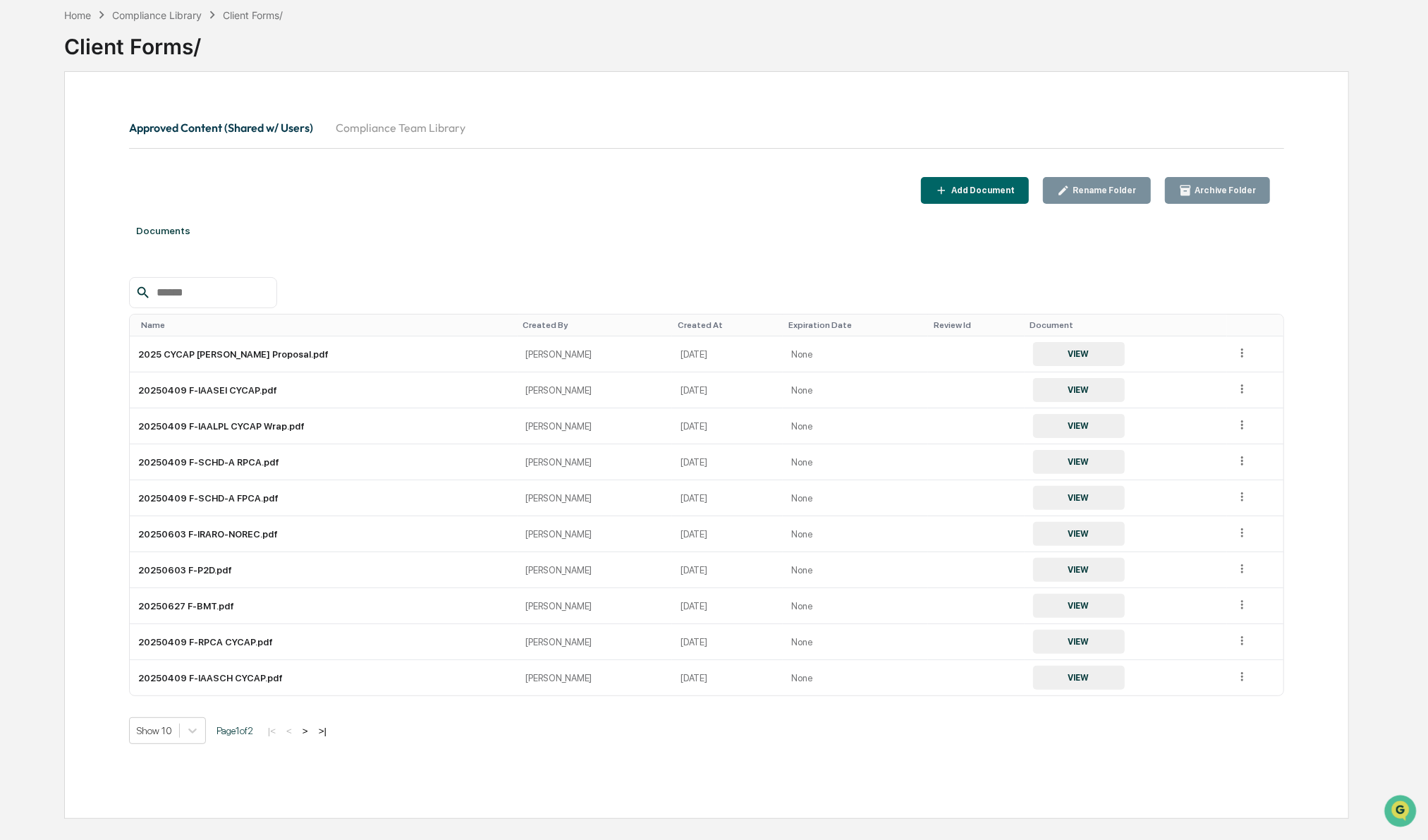
click at [1005, 181] on button "Add Document" at bounding box center [975, 191] width 108 height 27
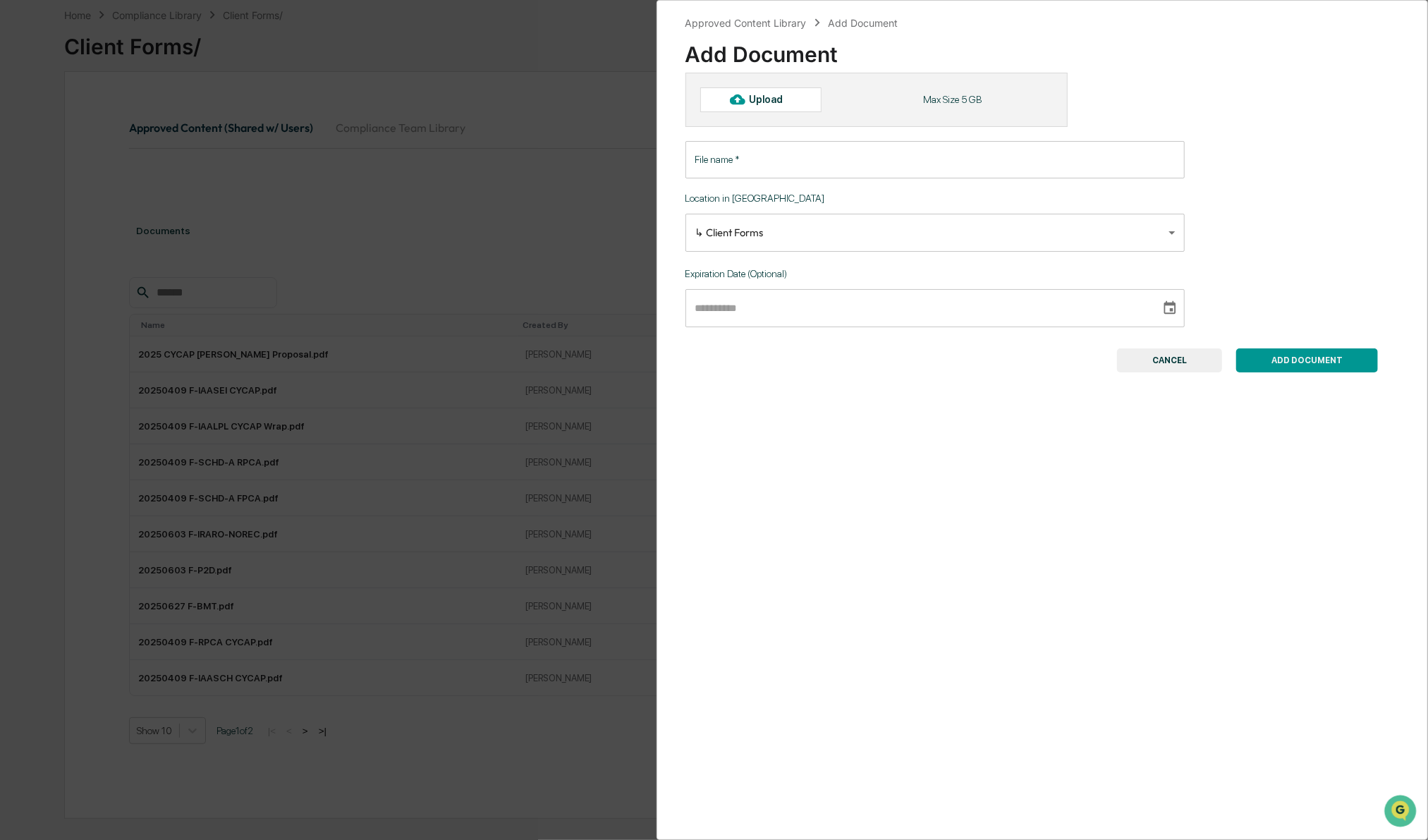
click at [758, 94] on div "Upload" at bounding box center [772, 100] width 46 height 11
type input "**********"
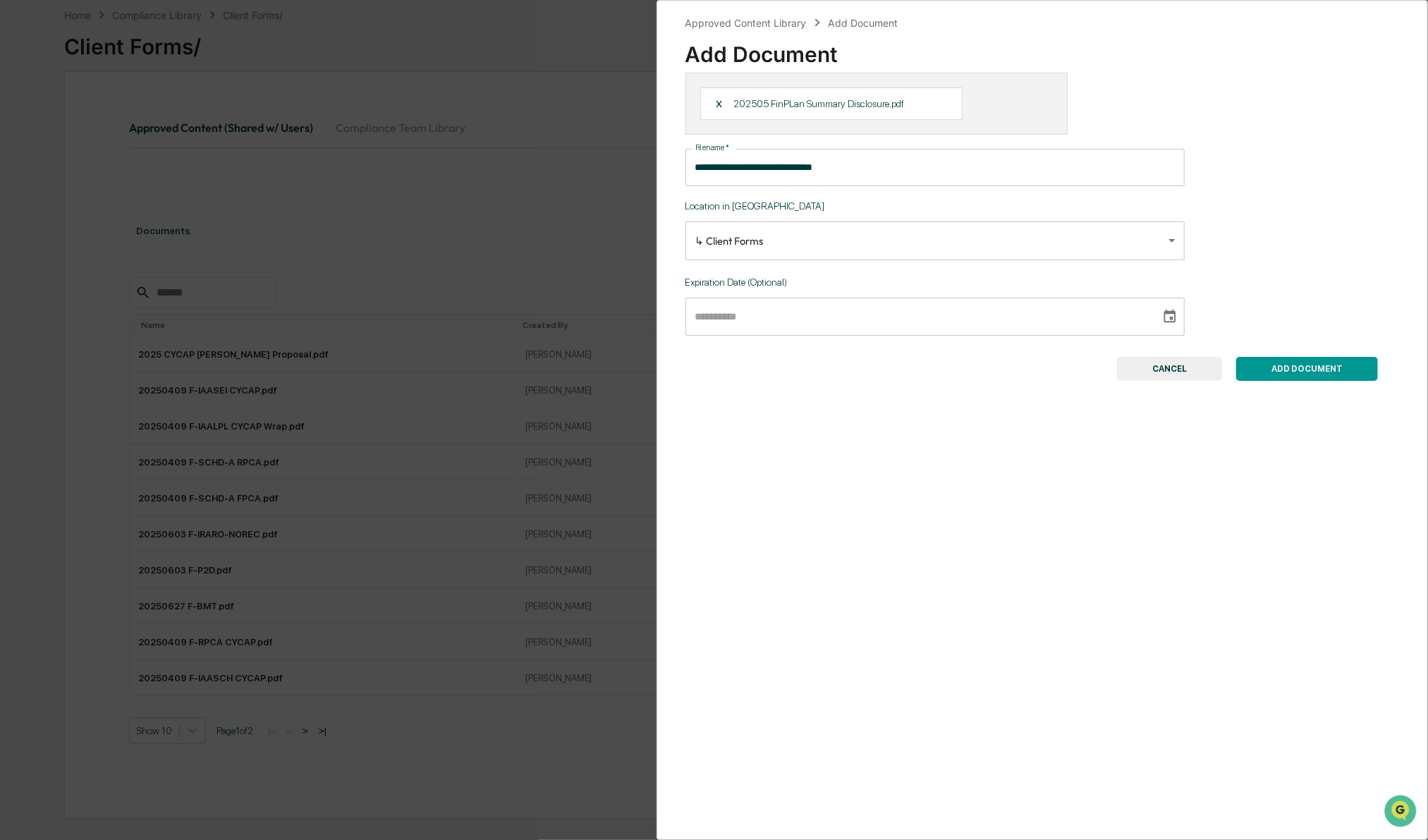
click at [1338, 378] on button "ADD DOCUMENT" at bounding box center [1307, 368] width 141 height 24
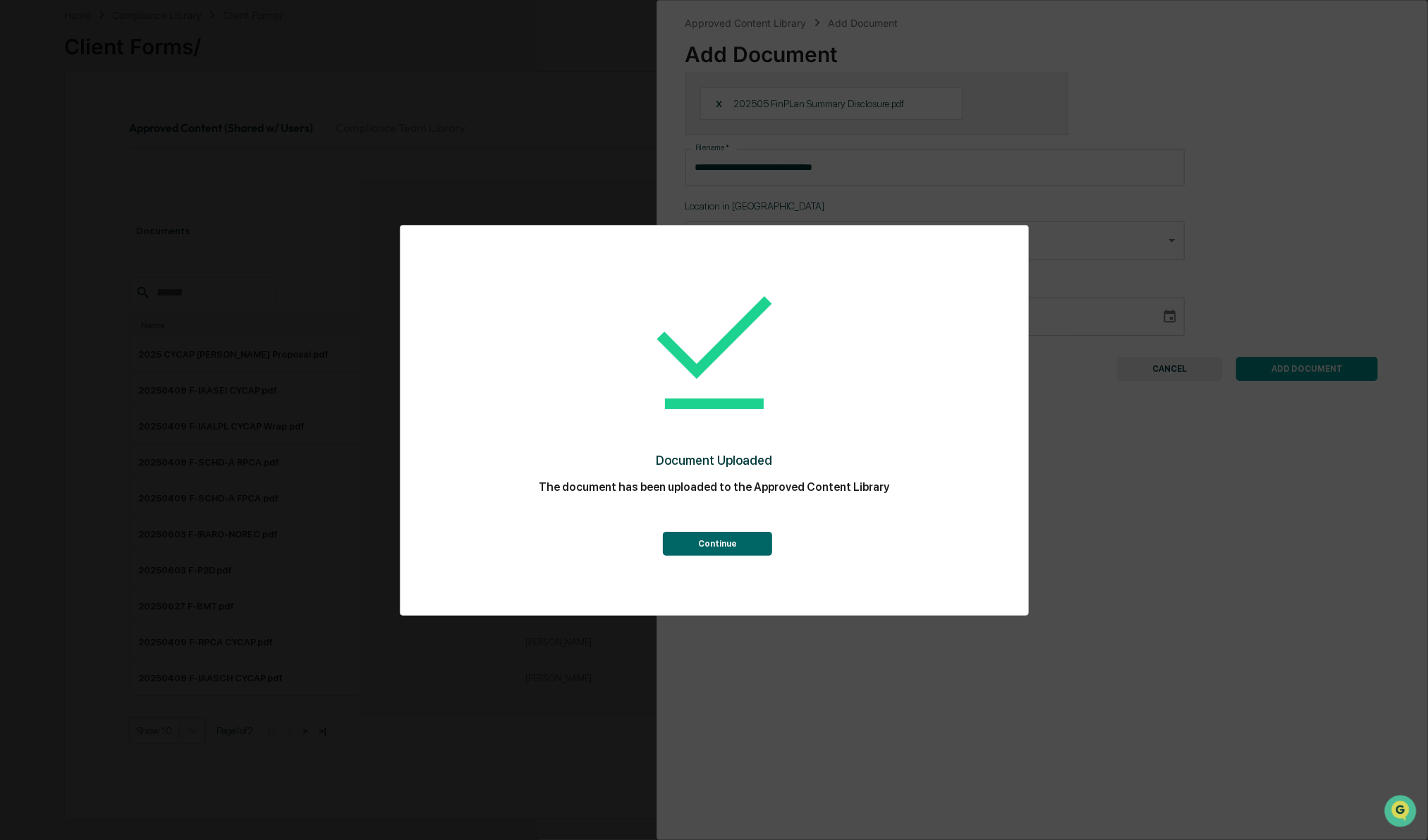
click at [704, 548] on button "Continue" at bounding box center [717, 543] width 109 height 24
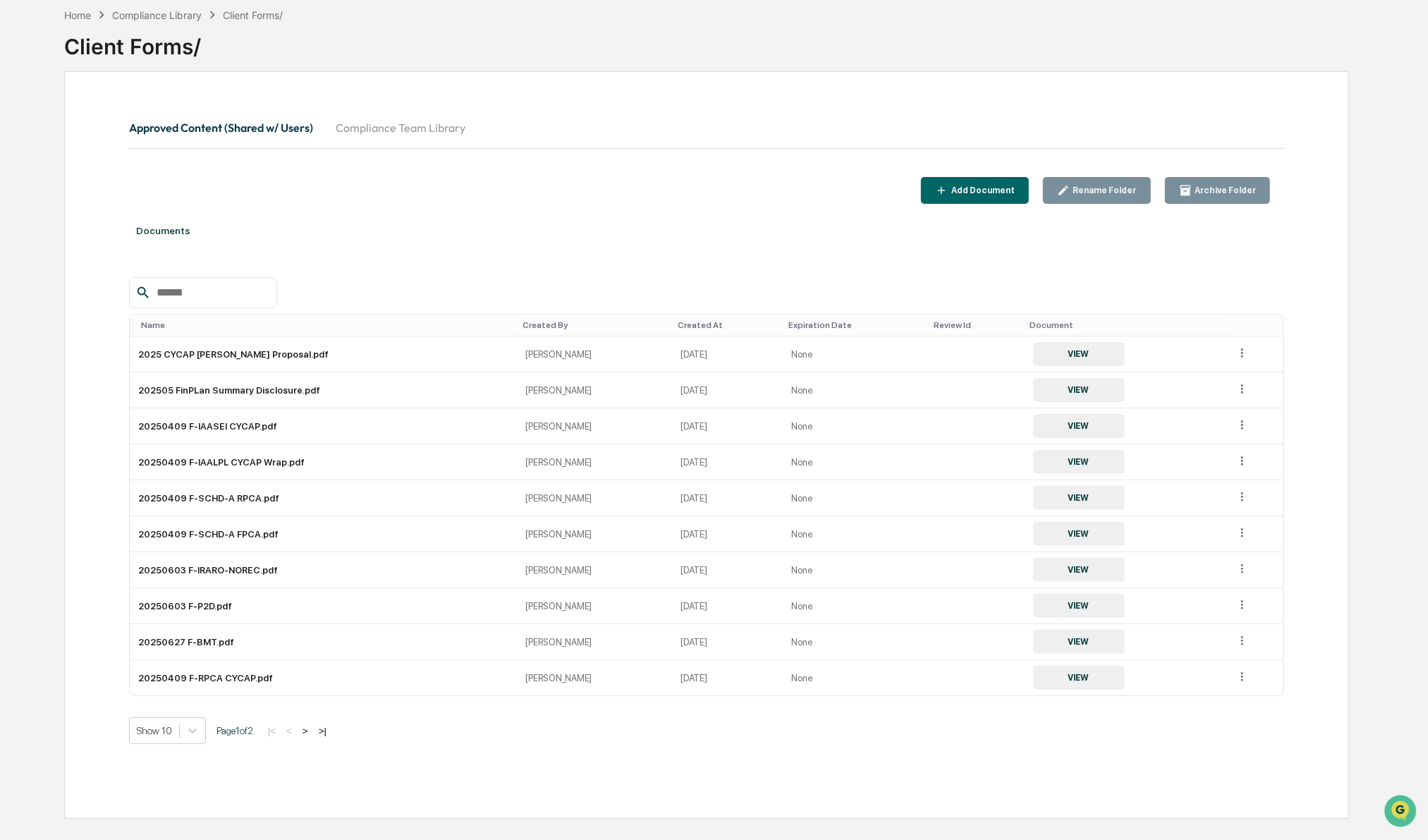
click at [990, 195] on div "Add Document" at bounding box center [975, 191] width 80 height 13
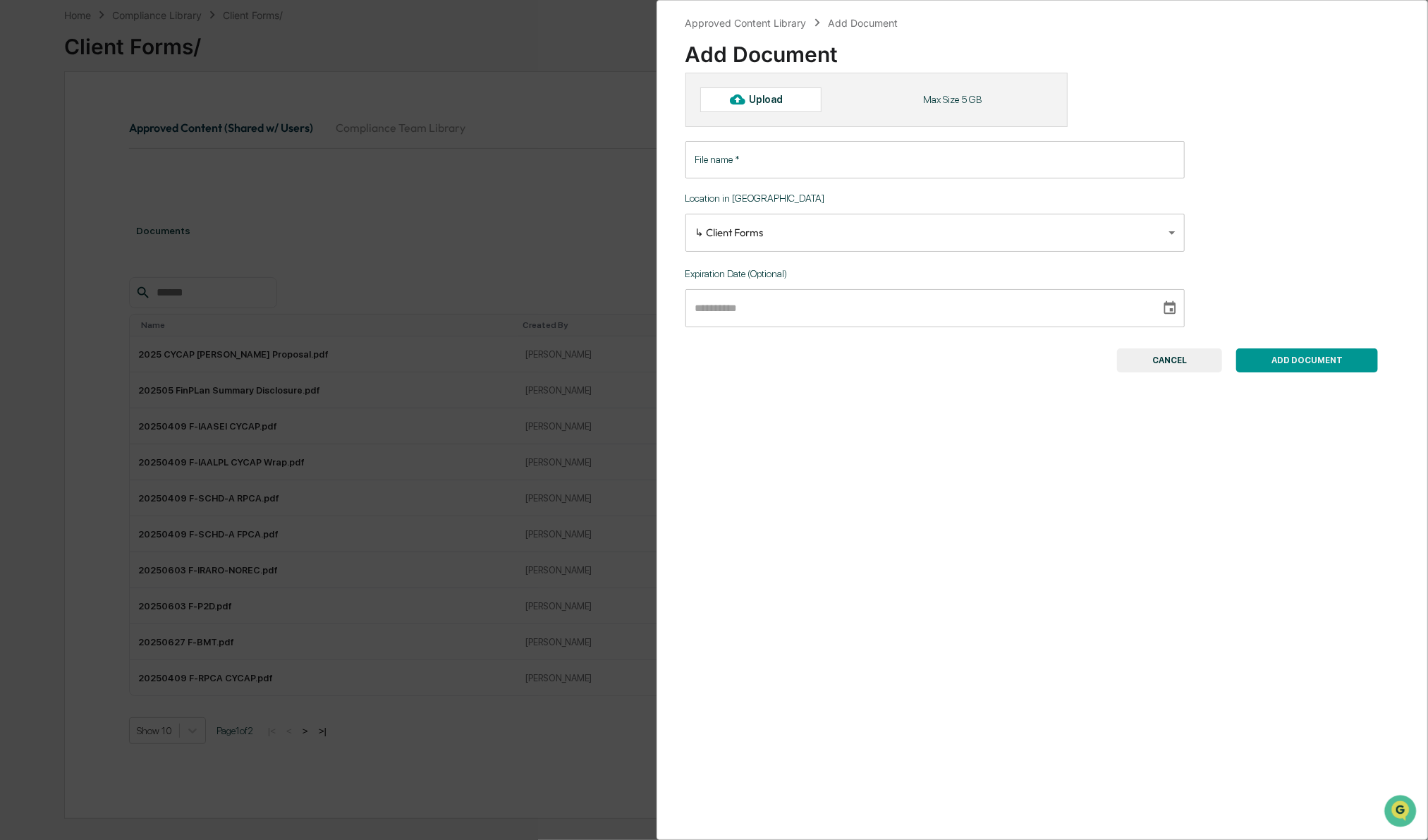
click at [760, 98] on div "Upload" at bounding box center [772, 100] width 46 height 11
type input "**********"
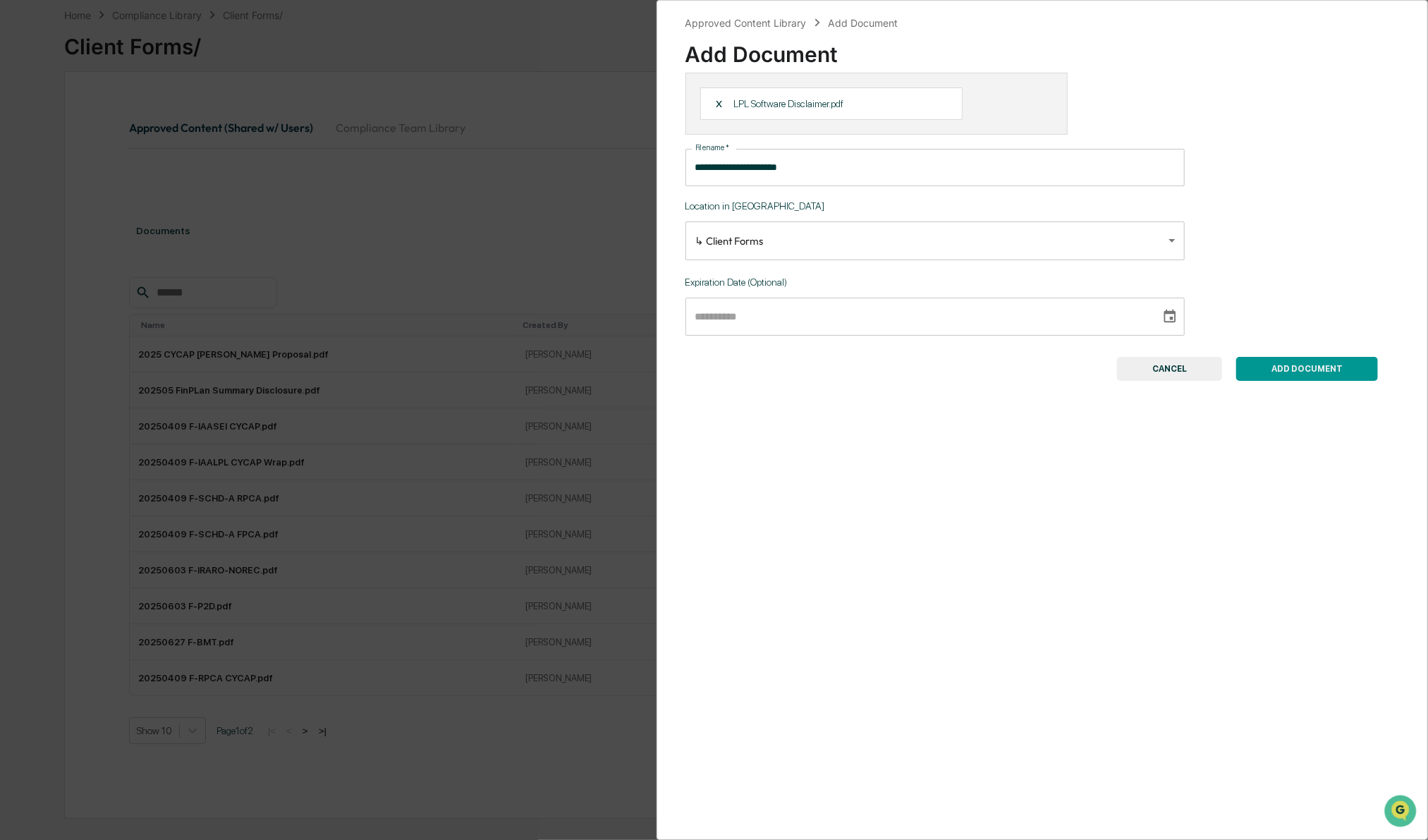
click at [1291, 370] on button "ADD DOCUMENT" at bounding box center [1307, 368] width 141 height 24
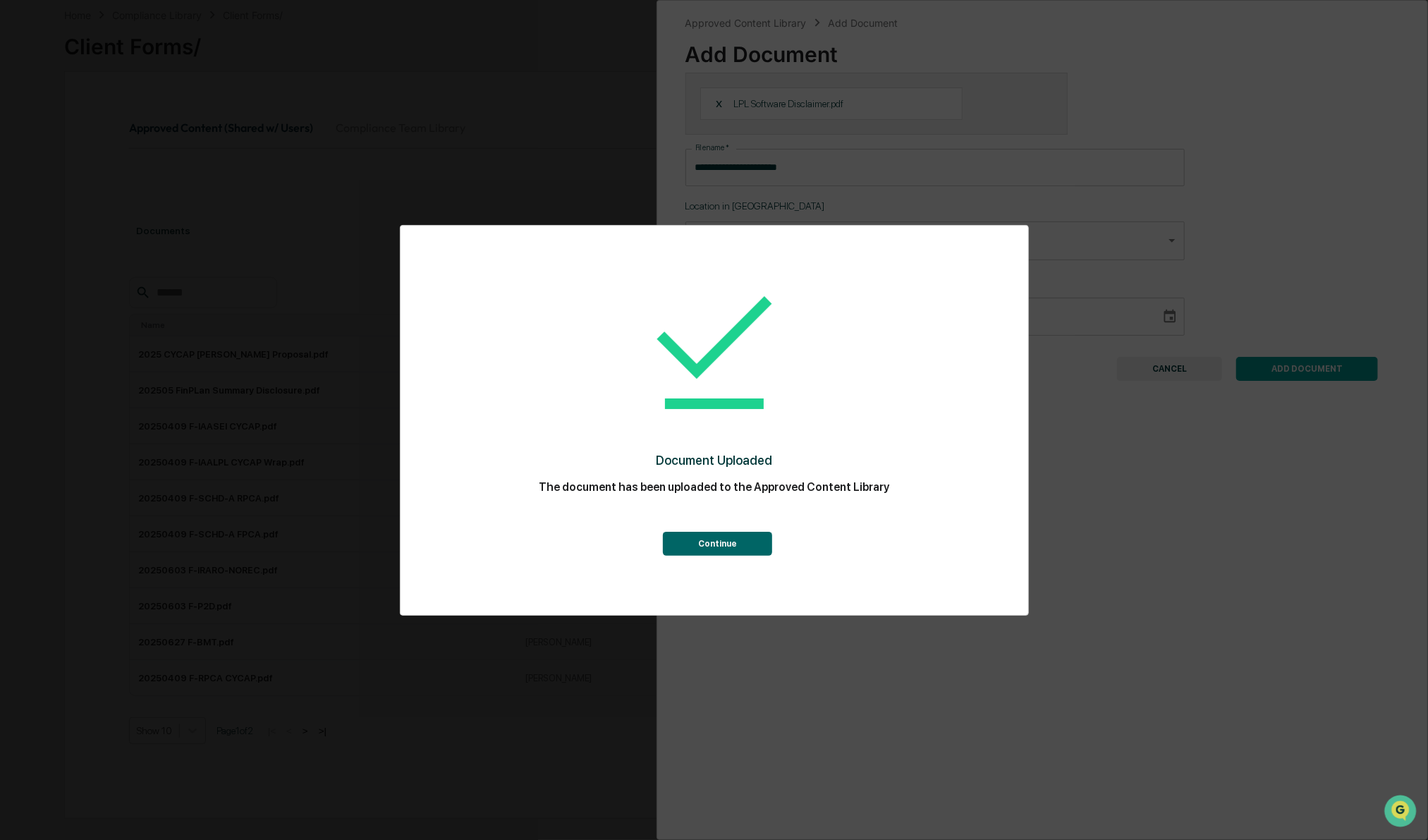
click at [733, 545] on button "Continue" at bounding box center [717, 543] width 109 height 24
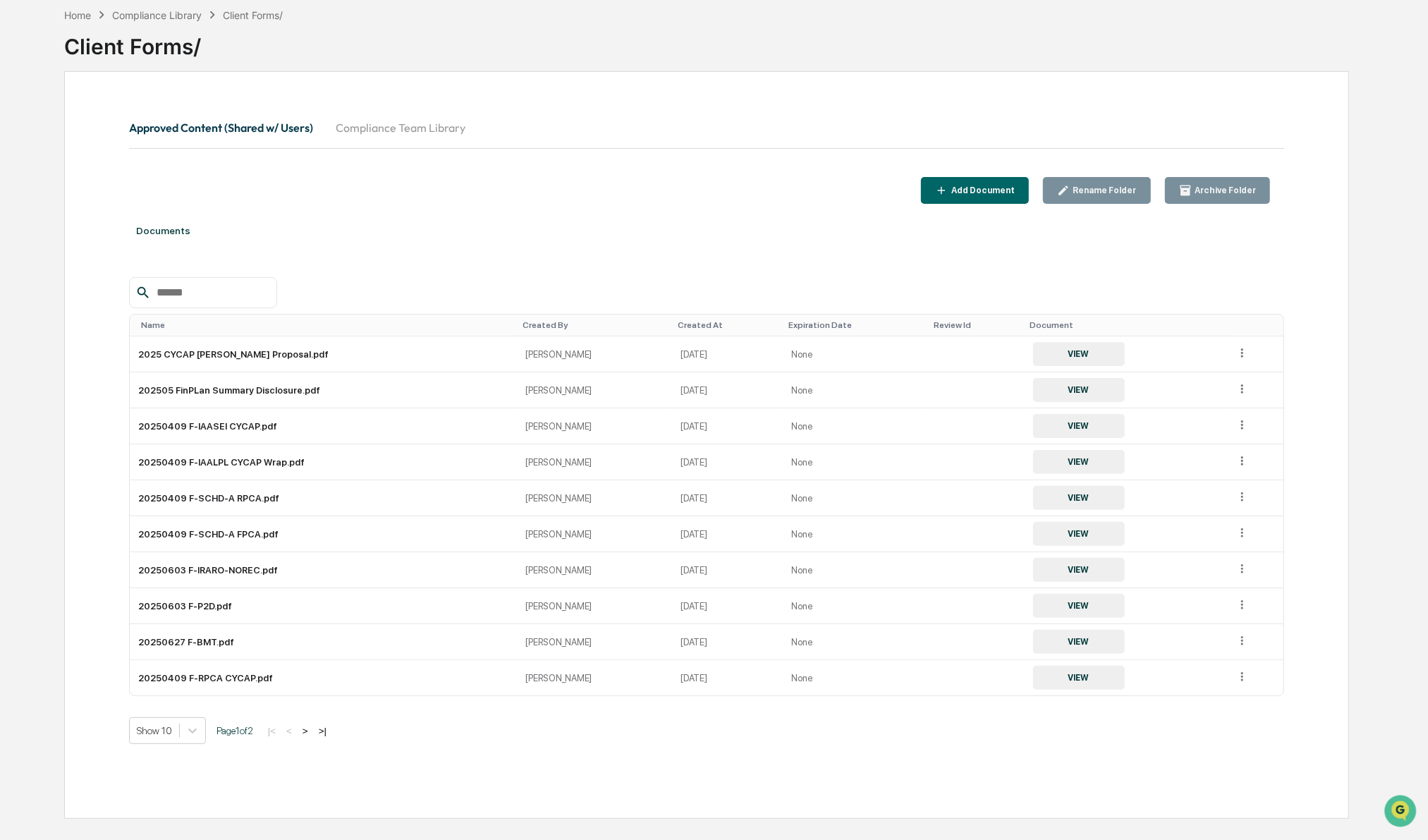
click at [288, 220] on div "Documents" at bounding box center [706, 230] width 1155 height 40
click at [599, 248] on div "Documents" at bounding box center [706, 230] width 1155 height 40
click at [1344, 493] on div "Approved Content (Shared w/ Users) Compliance Team Library Add Document Rename …" at bounding box center [707, 445] width 1286 height 747
click at [253, 728] on span "Page 1 of 2" at bounding box center [234, 730] width 37 height 11
click at [307, 726] on button ">" at bounding box center [305, 730] width 14 height 12
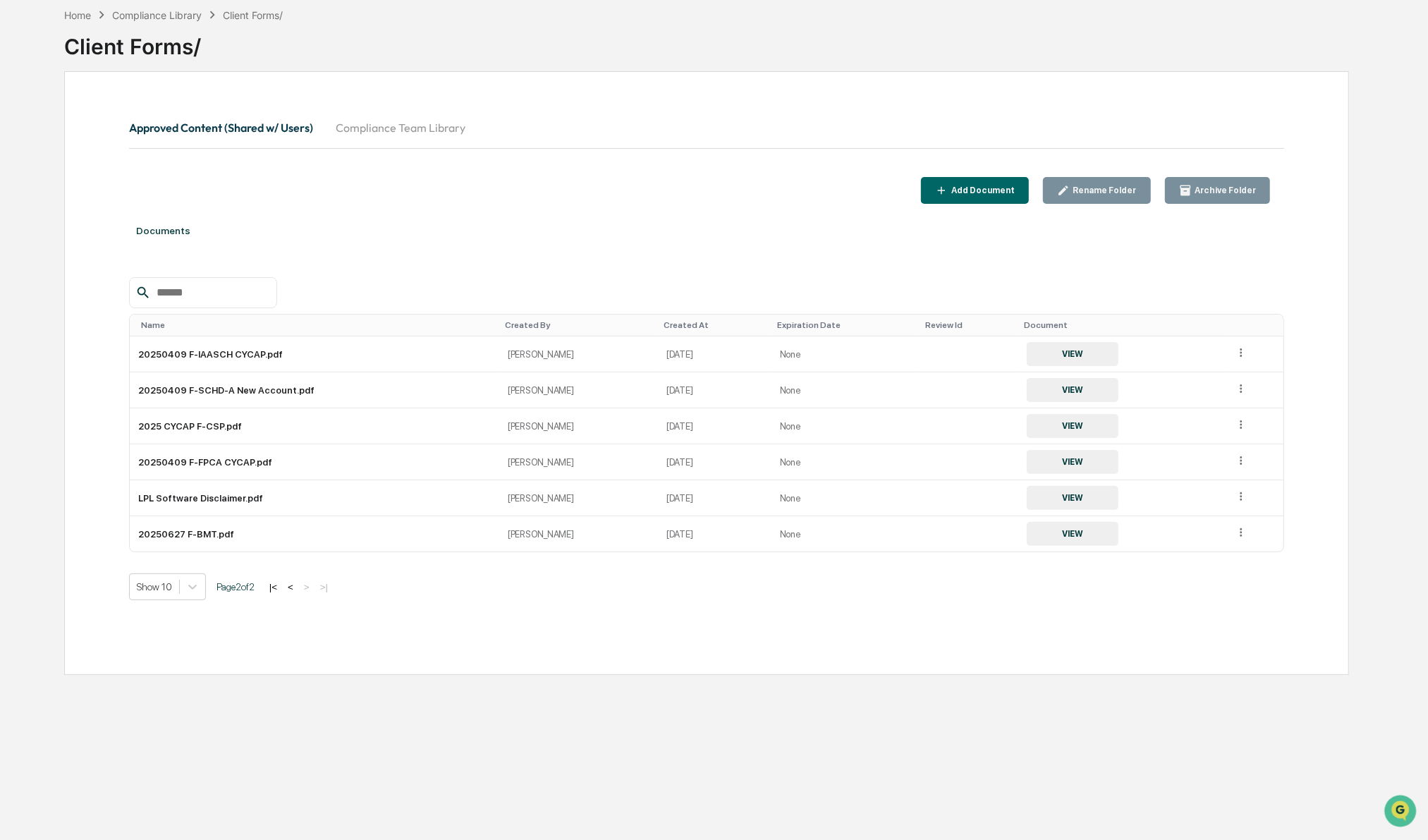
click at [298, 586] on button "<" at bounding box center [290, 587] width 14 height 12
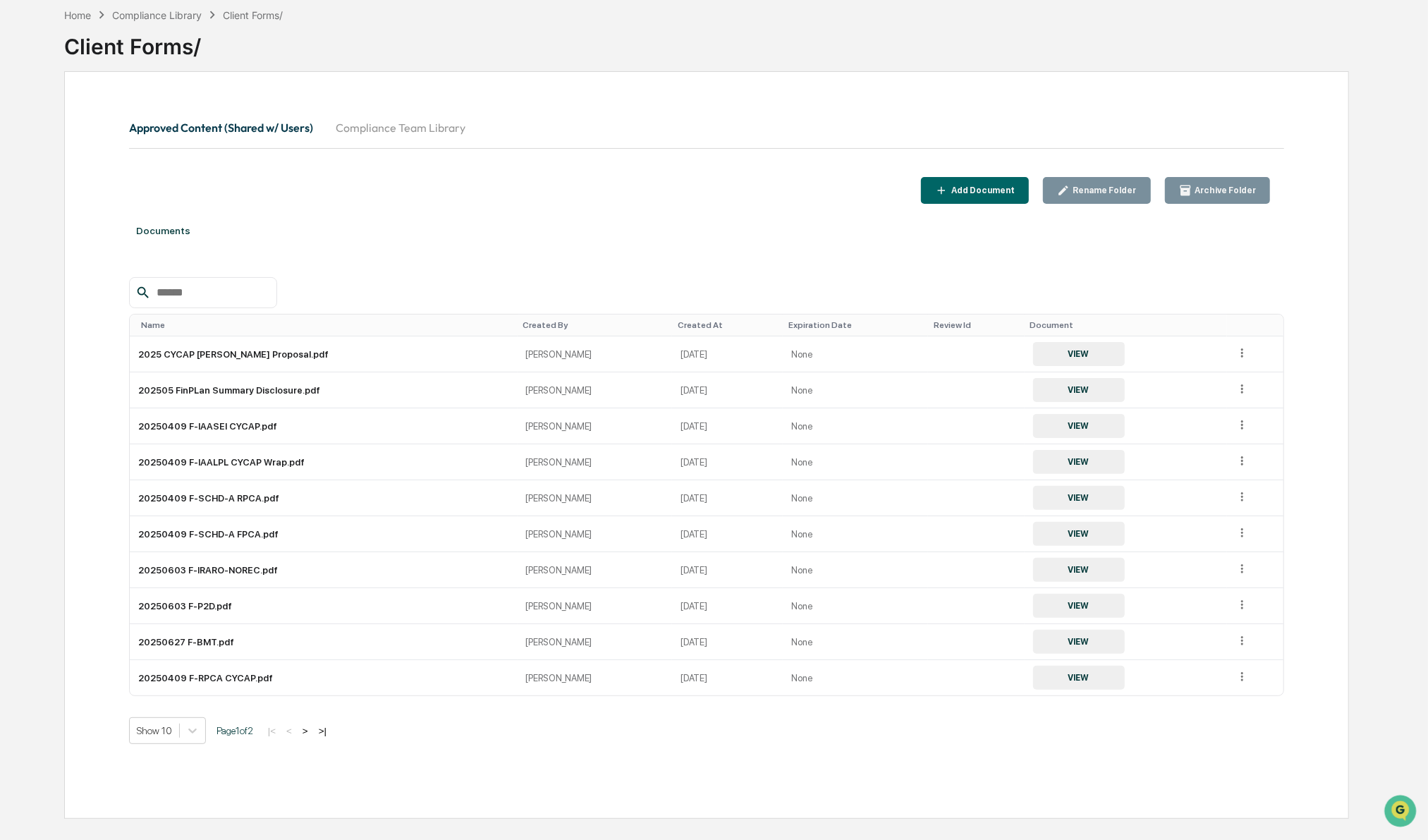
click at [178, 326] on div "Name" at bounding box center [326, 325] width 371 height 9
click at [350, 221] on div "Documents" at bounding box center [706, 230] width 1155 height 40
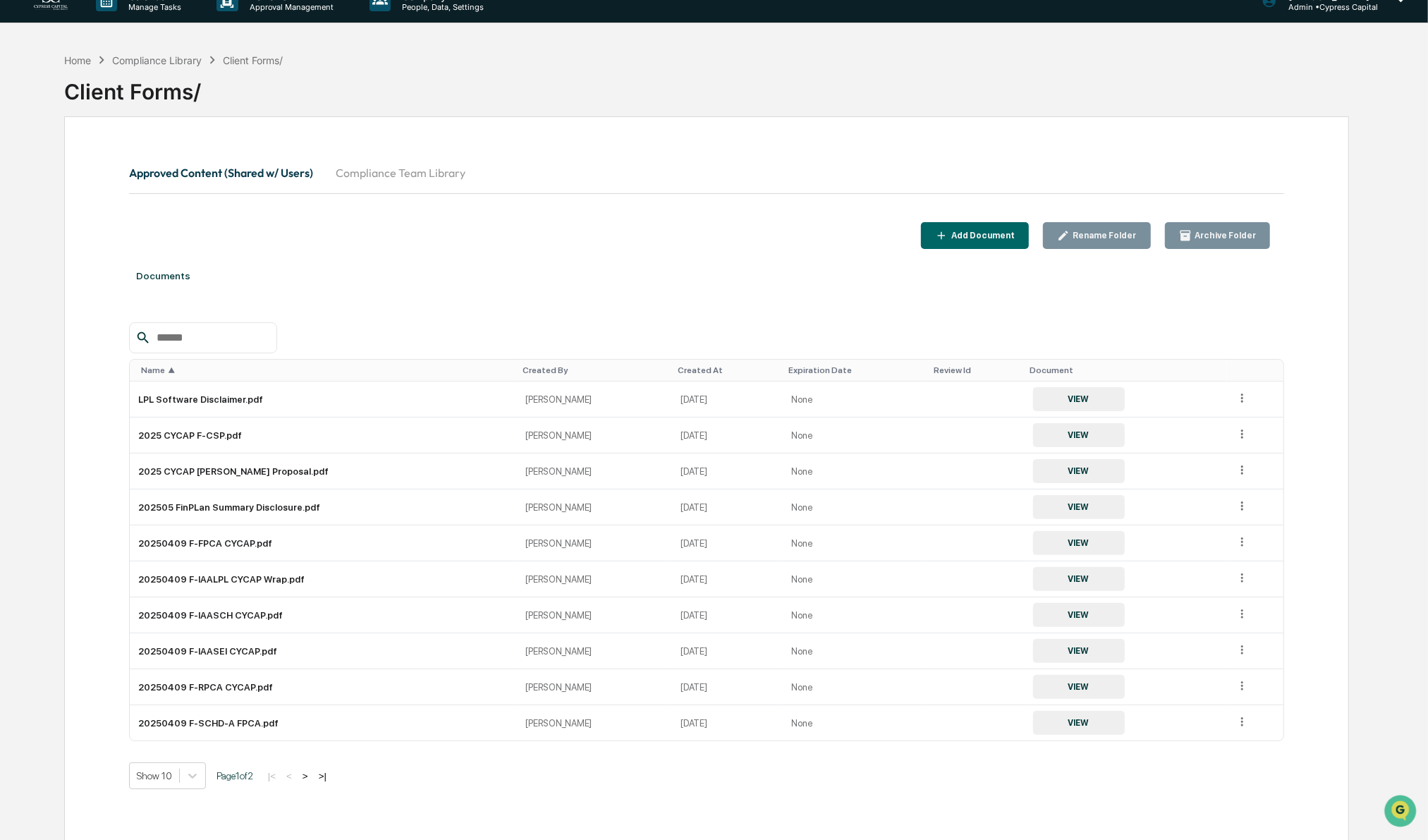
scroll to position [0, 0]
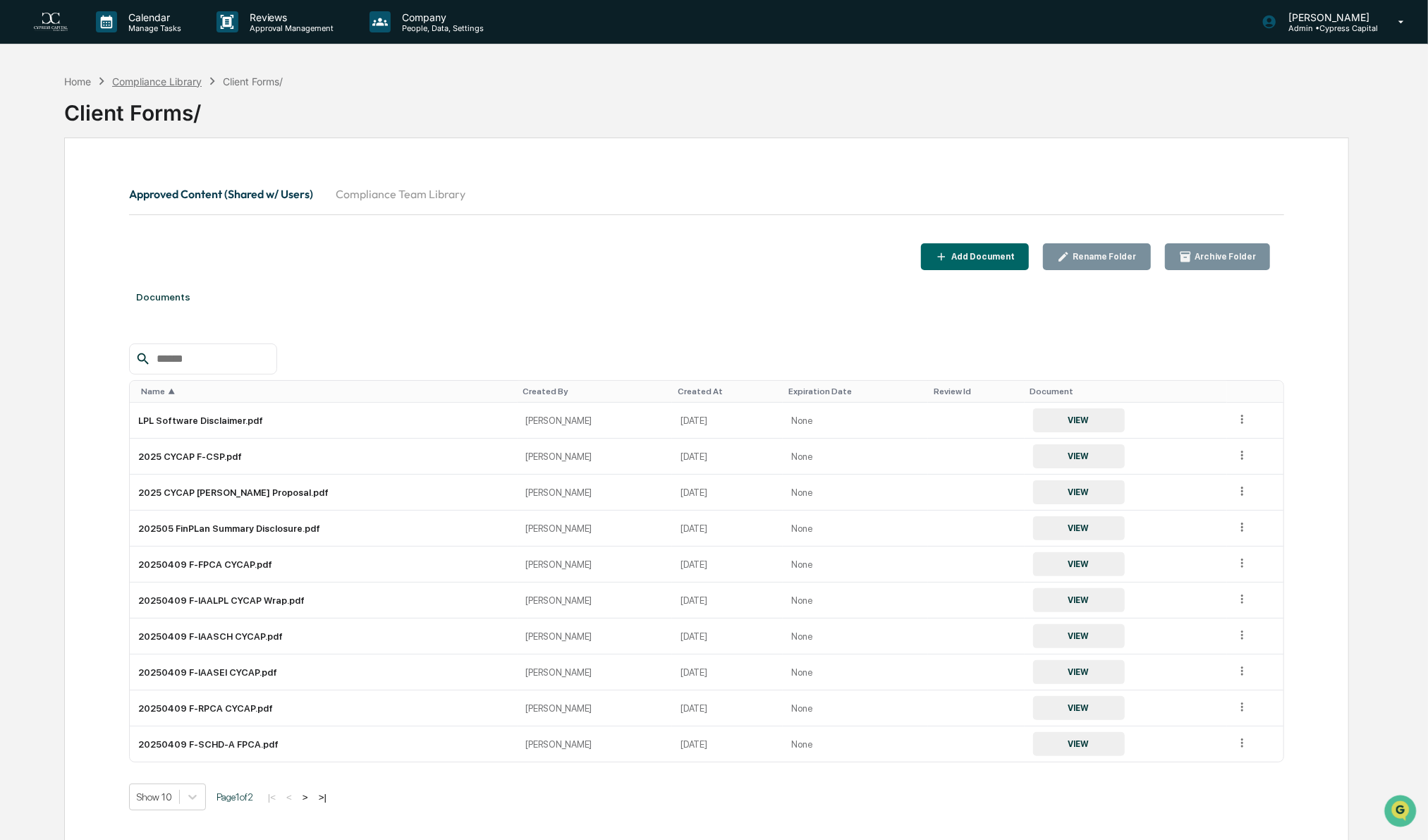
click at [180, 82] on div "Compliance Library" at bounding box center [156, 82] width 89 height 12
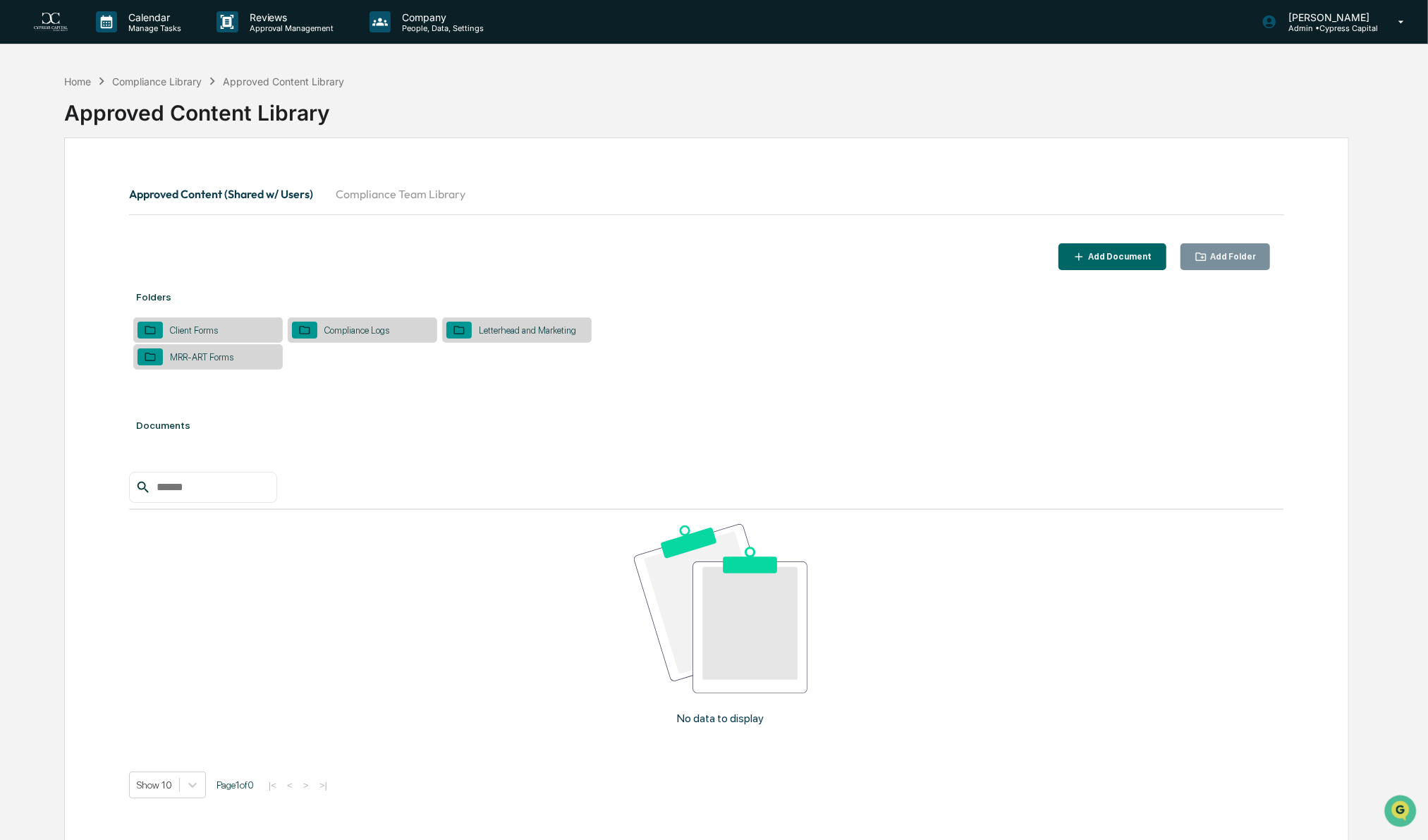
click at [524, 334] on div "Letterhead and Marketing" at bounding box center [526, 330] width 111 height 10
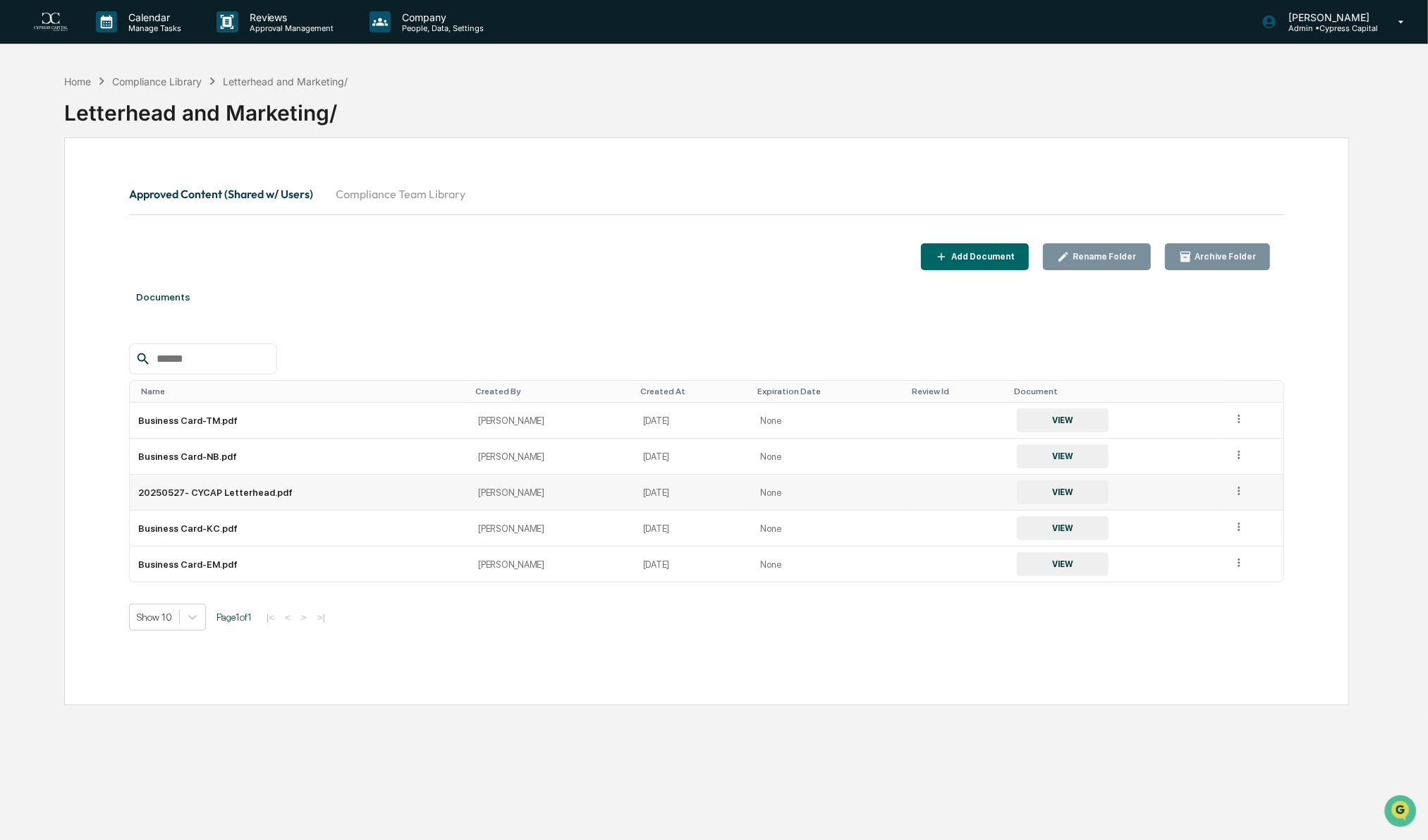
click at [1031, 488] on button "VIEW" at bounding box center [1062, 491] width 92 height 24
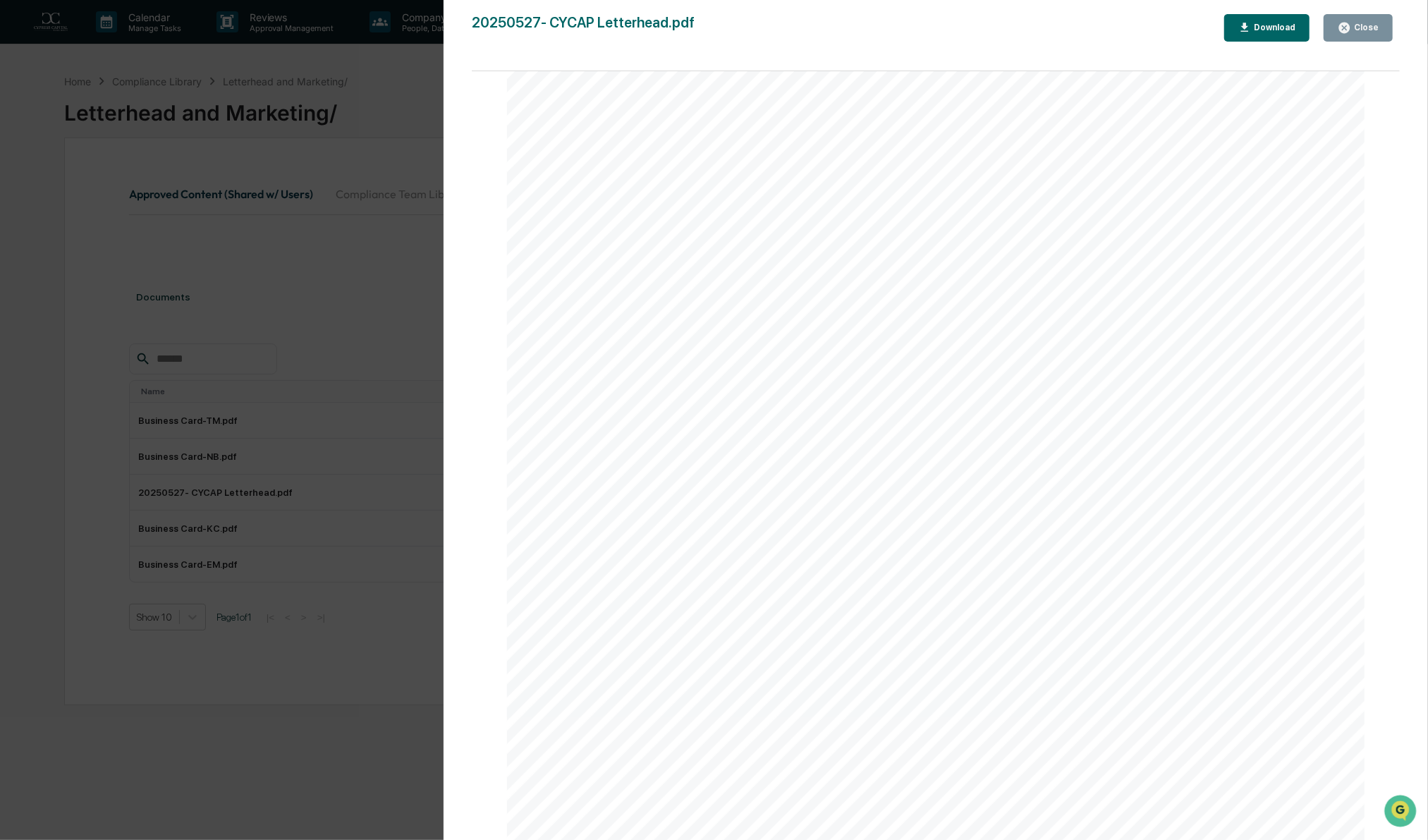
scroll to position [21, 0]
click at [1373, 28] on div "Close" at bounding box center [1364, 27] width 27 height 9
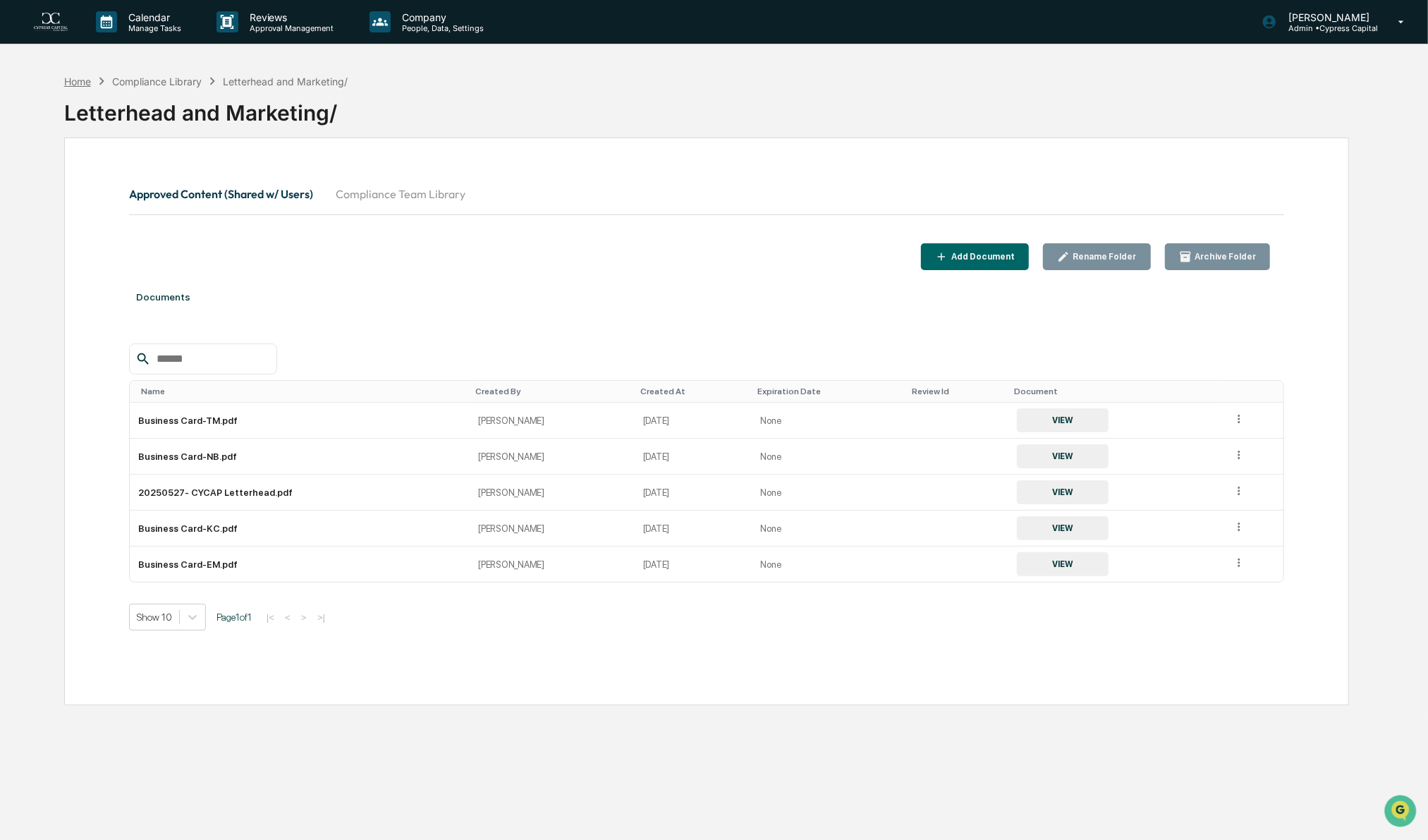
click at [83, 79] on div "Home" at bounding box center [78, 82] width 27 height 12
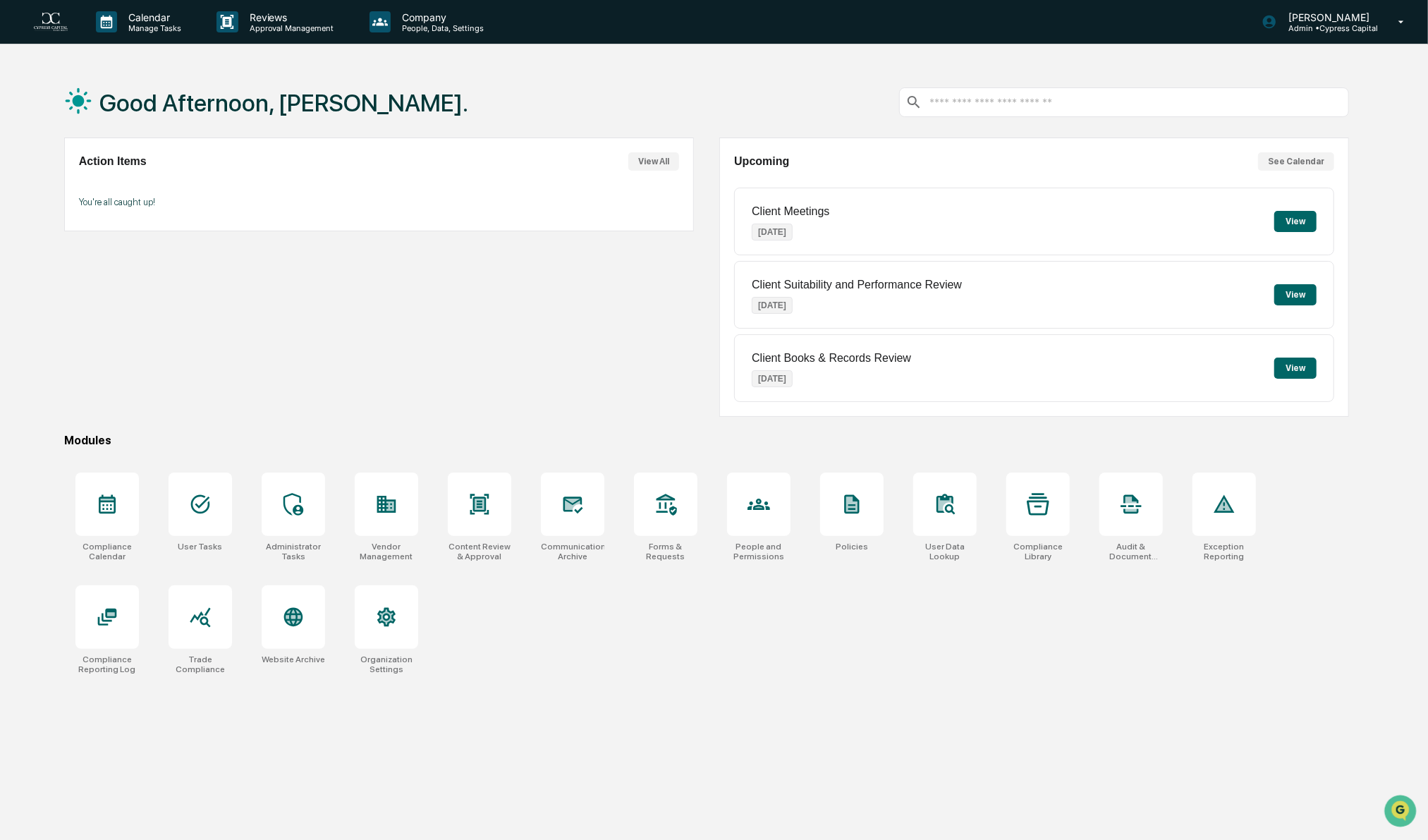
click at [883, 667] on div "Compliance Calendar User Tasks Administrator Tasks Vendor Management Content Re…" at bounding box center [707, 573] width 1286 height 219
